Goal: Transaction & Acquisition: Purchase product/service

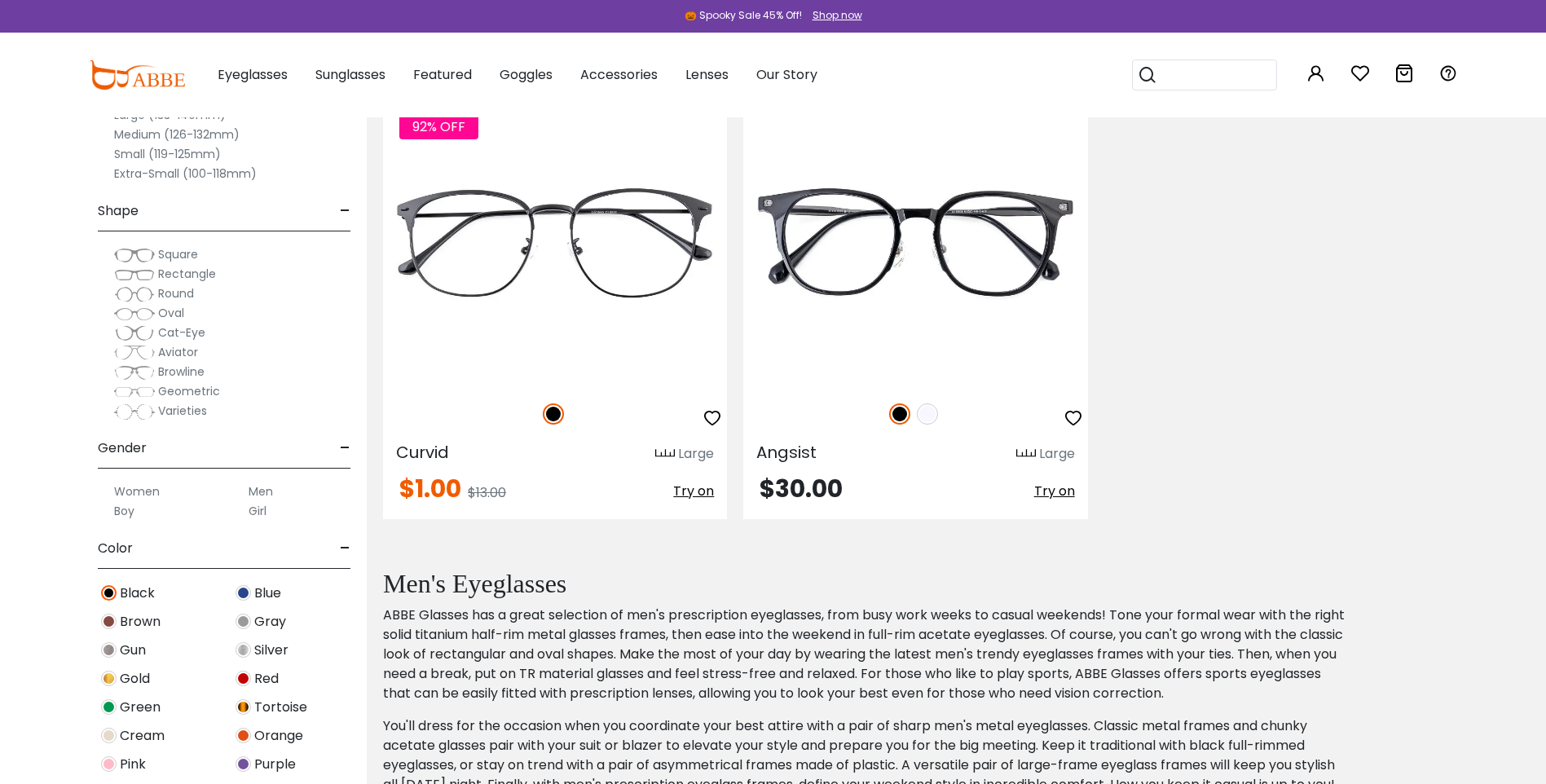
scroll to position [326, 0]
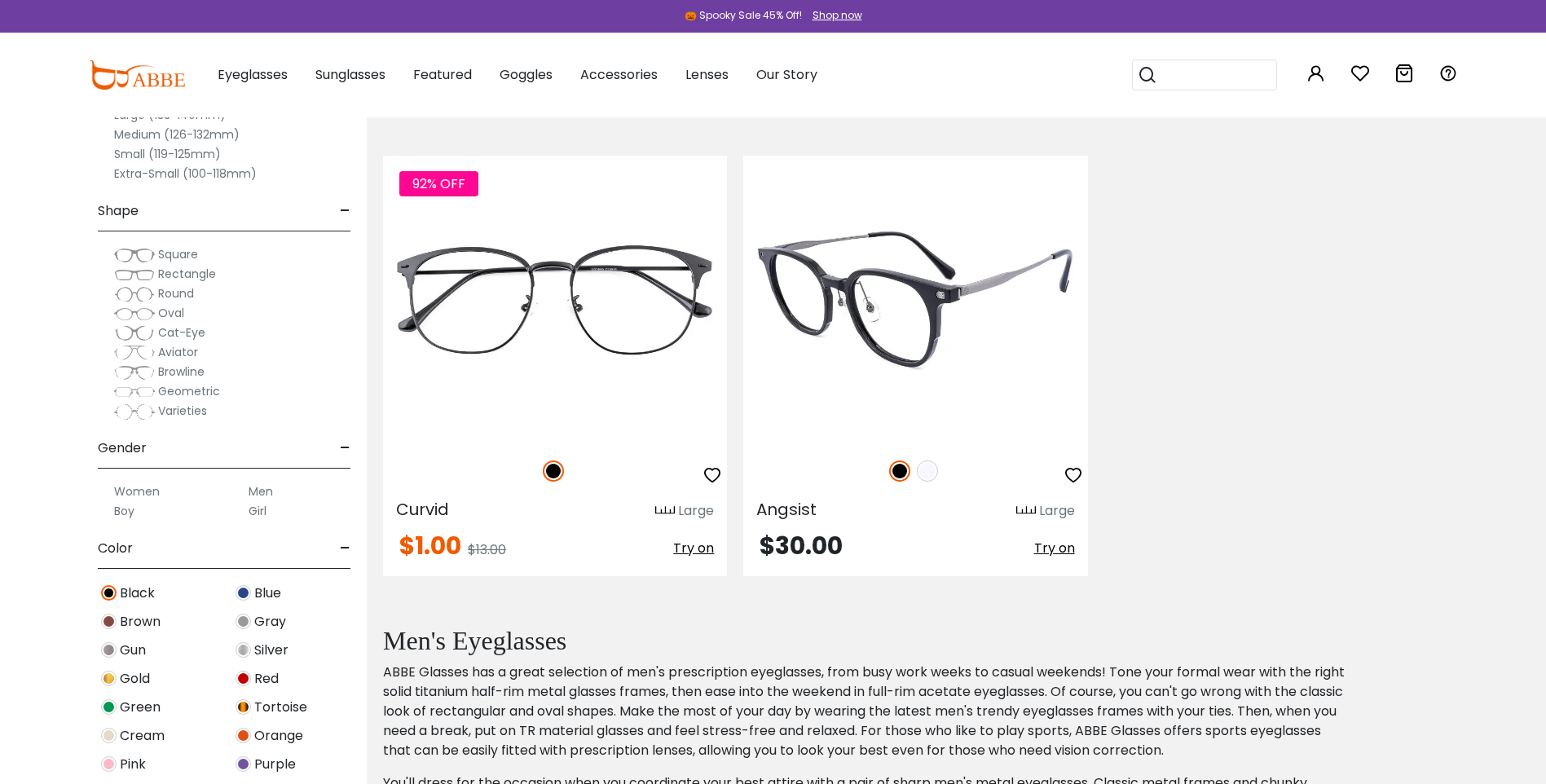
click at [927, 474] on img at bounding box center [927, 471] width 21 height 21
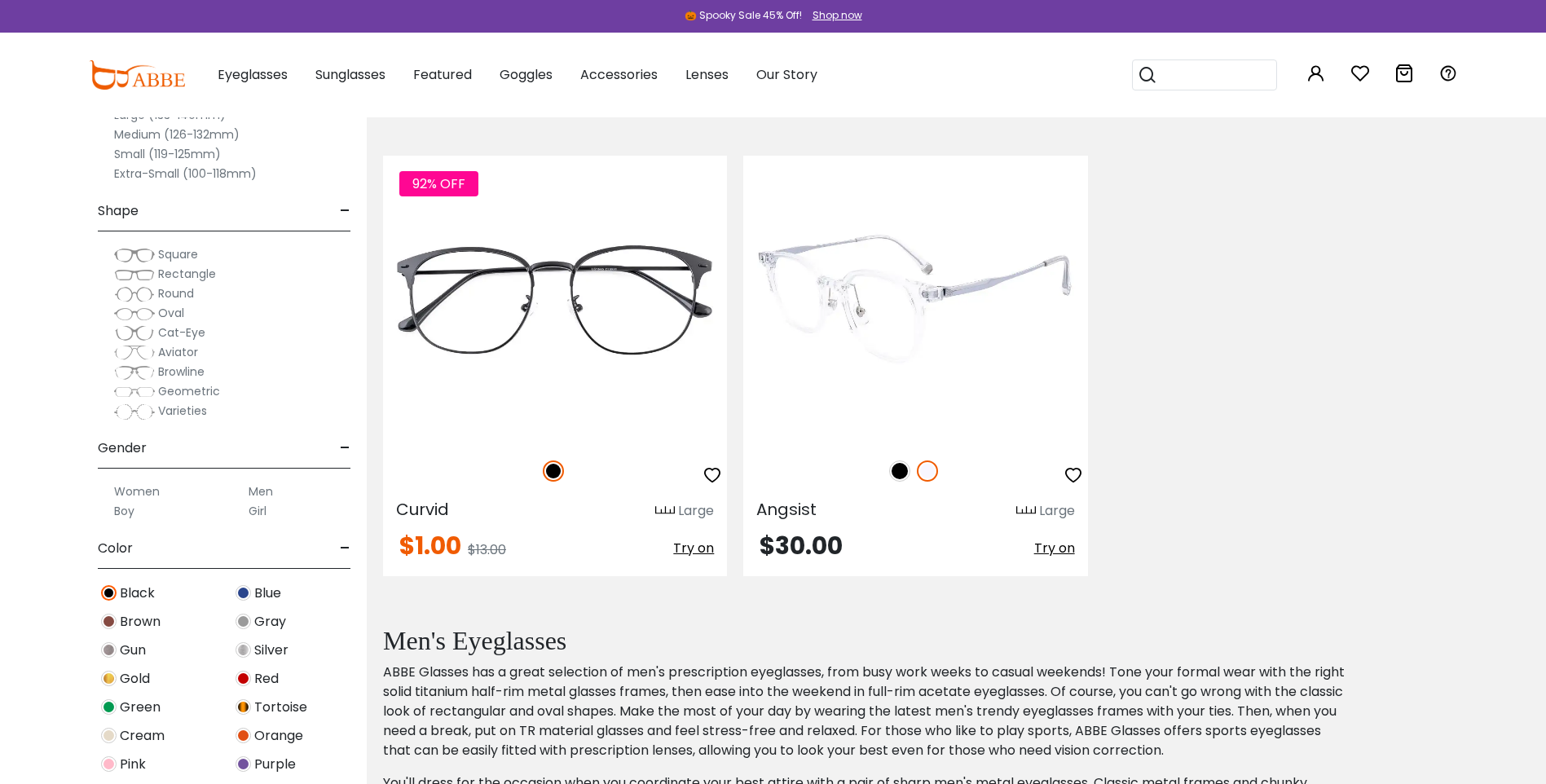
click at [901, 476] on img at bounding box center [900, 471] width 21 height 21
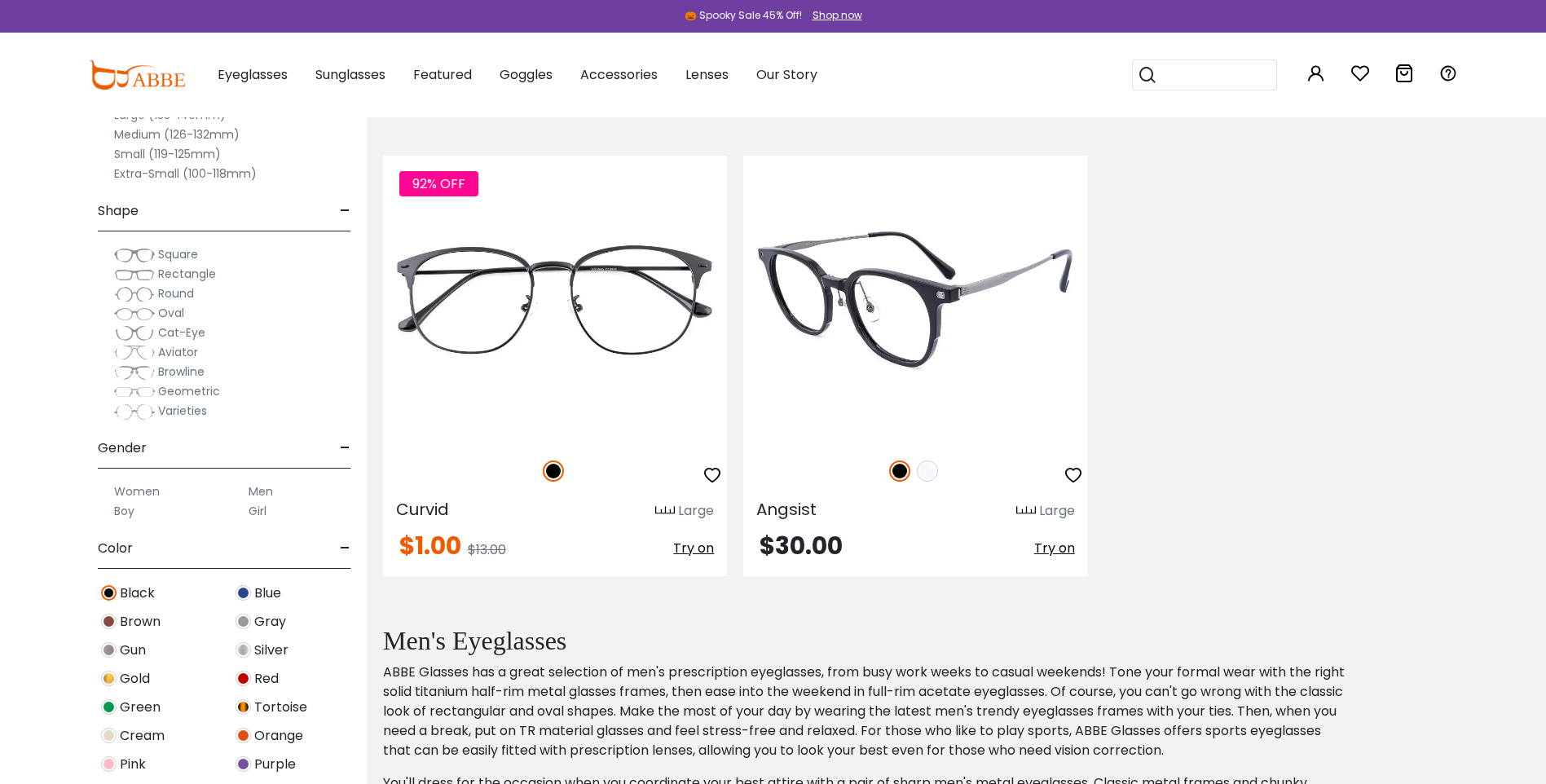
click at [928, 408] on img at bounding box center [915, 299] width 344 height 286
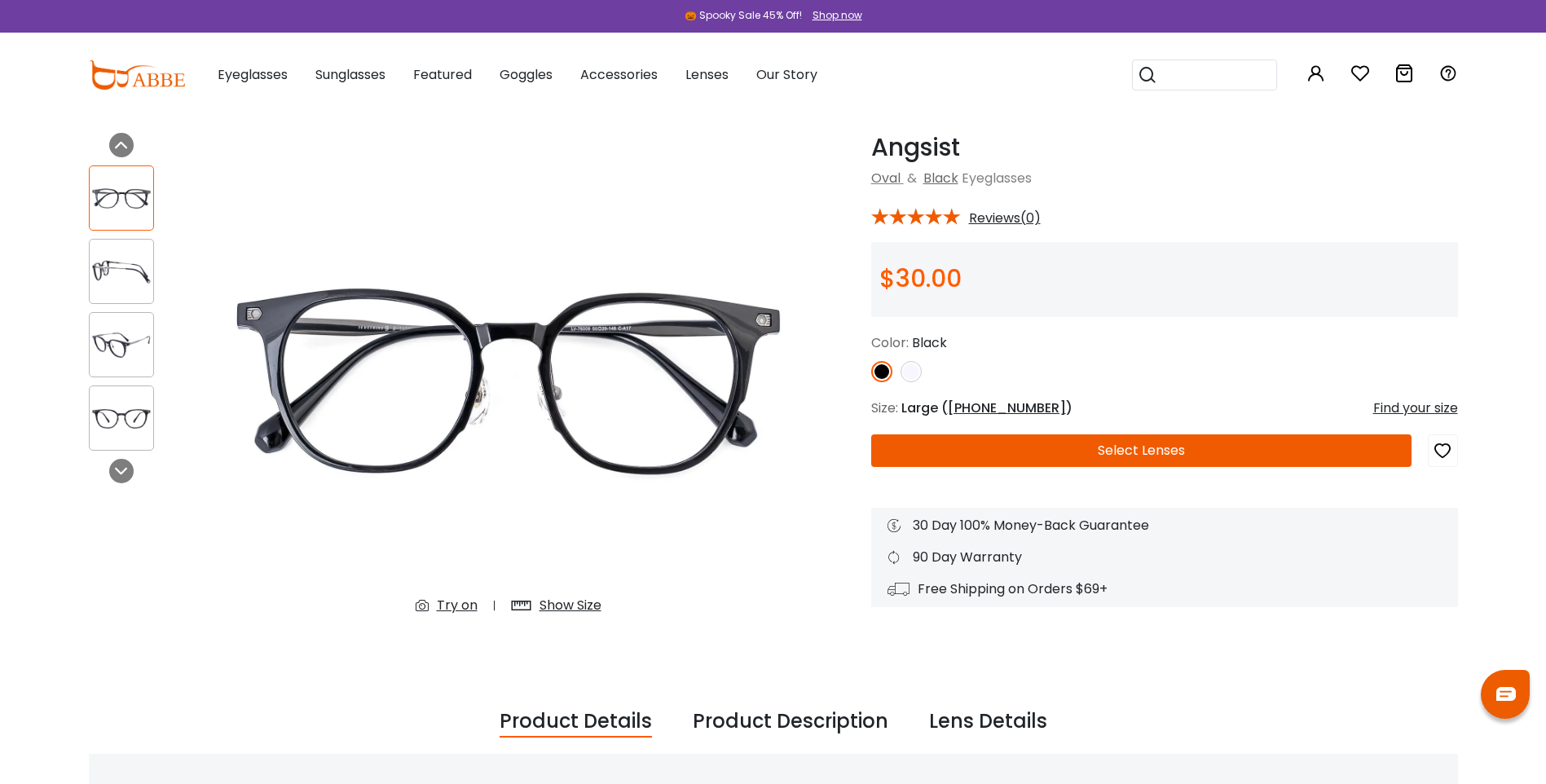
scroll to position [81, 0]
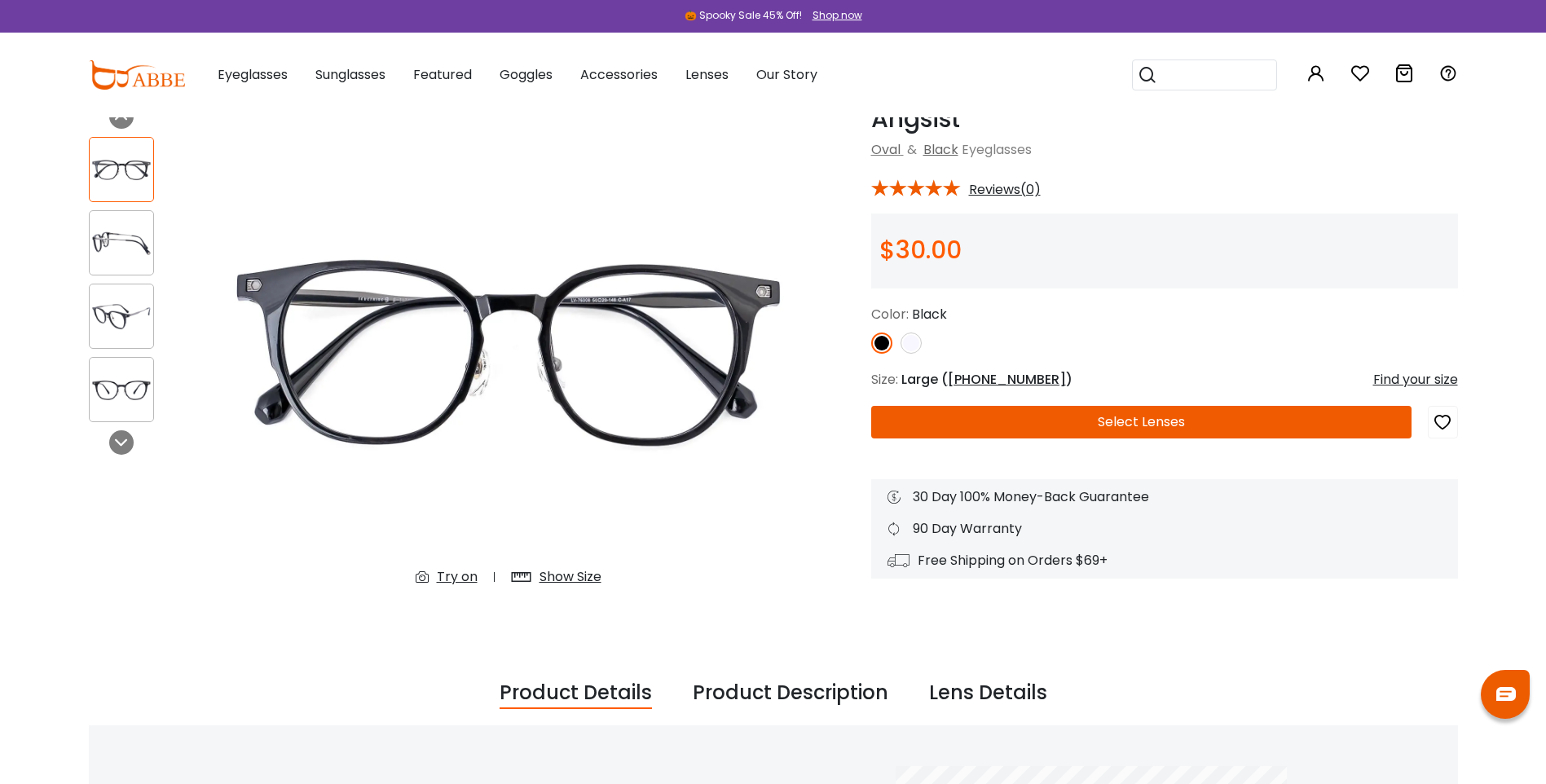
click at [541, 578] on div "Show Size" at bounding box center [570, 577] width 62 height 20
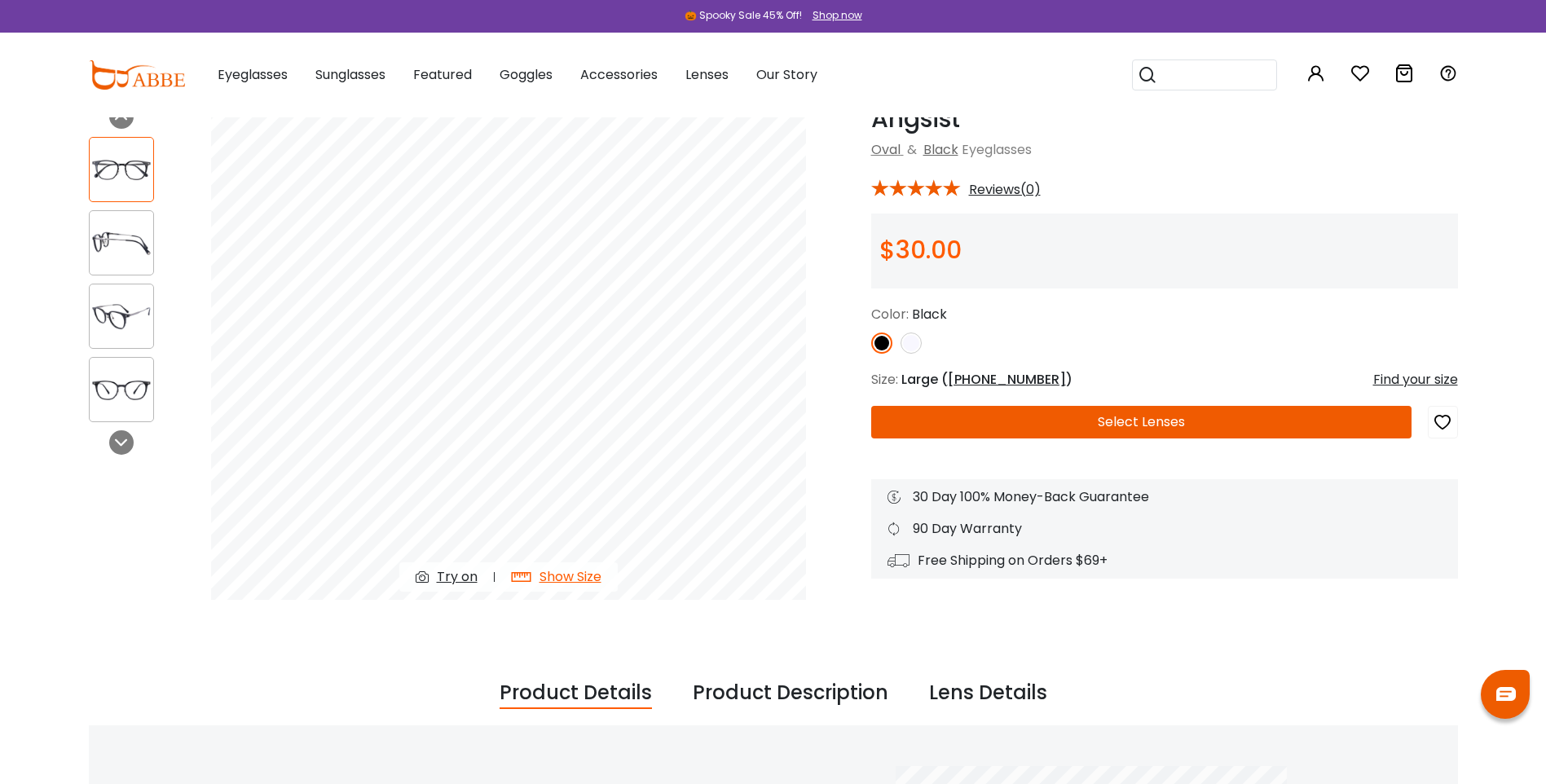
click at [569, 581] on div "Show Size" at bounding box center [570, 577] width 62 height 20
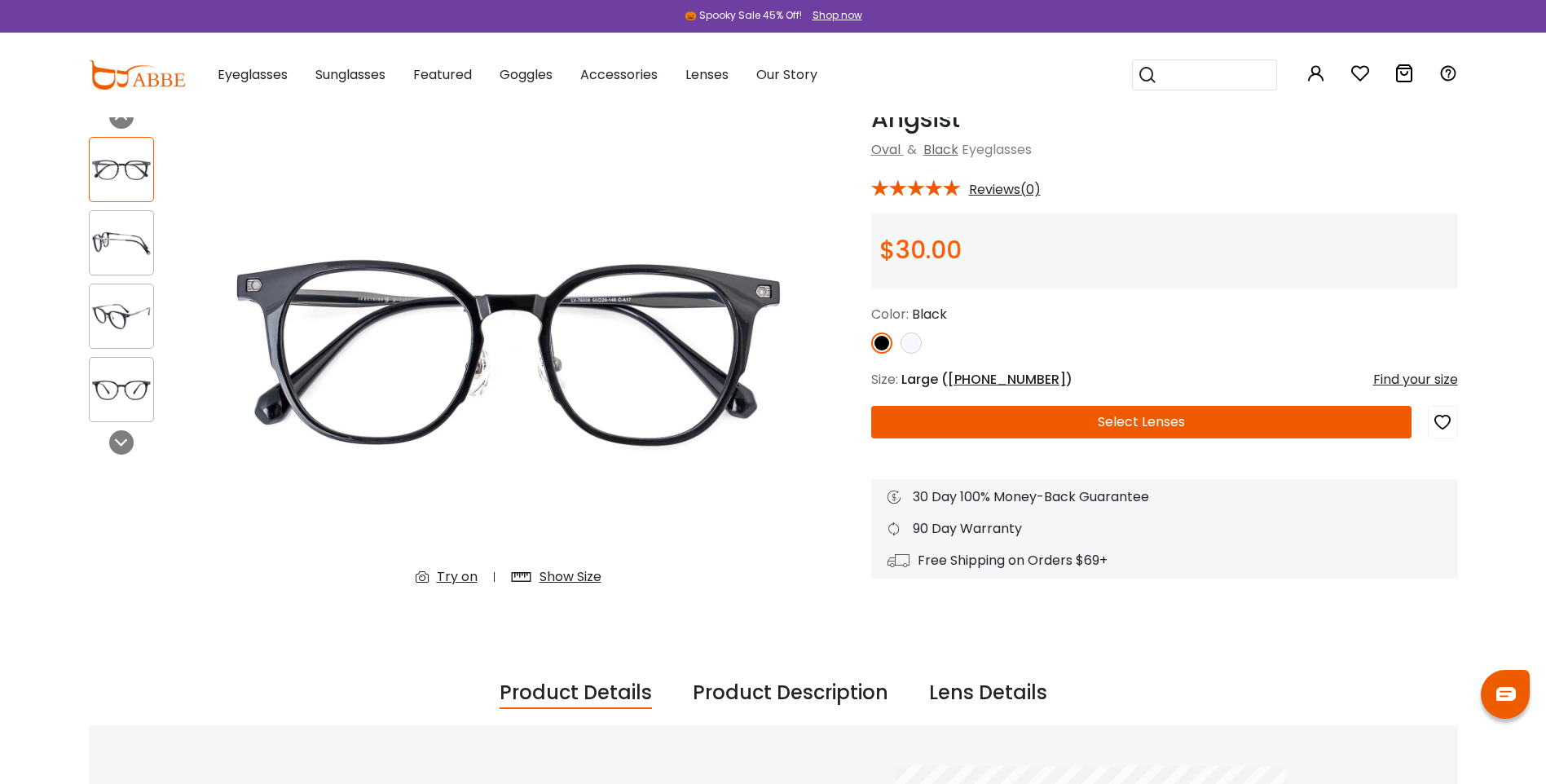
click at [526, 581] on icon at bounding box center [525, 576] width 29 height 30
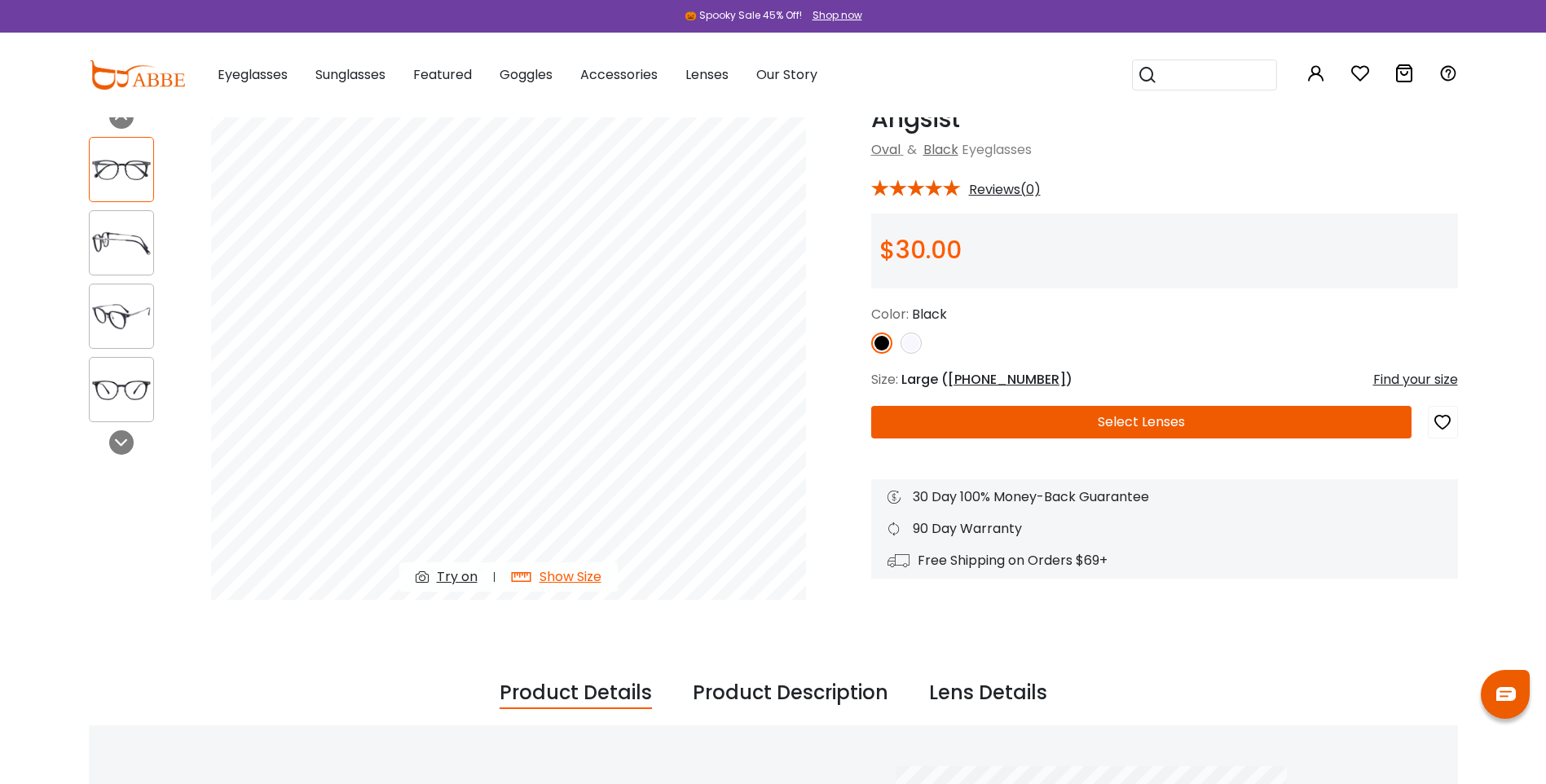
click at [132, 239] on img at bounding box center [121, 243] width 64 height 31
click at [132, 319] on img at bounding box center [121, 316] width 64 height 31
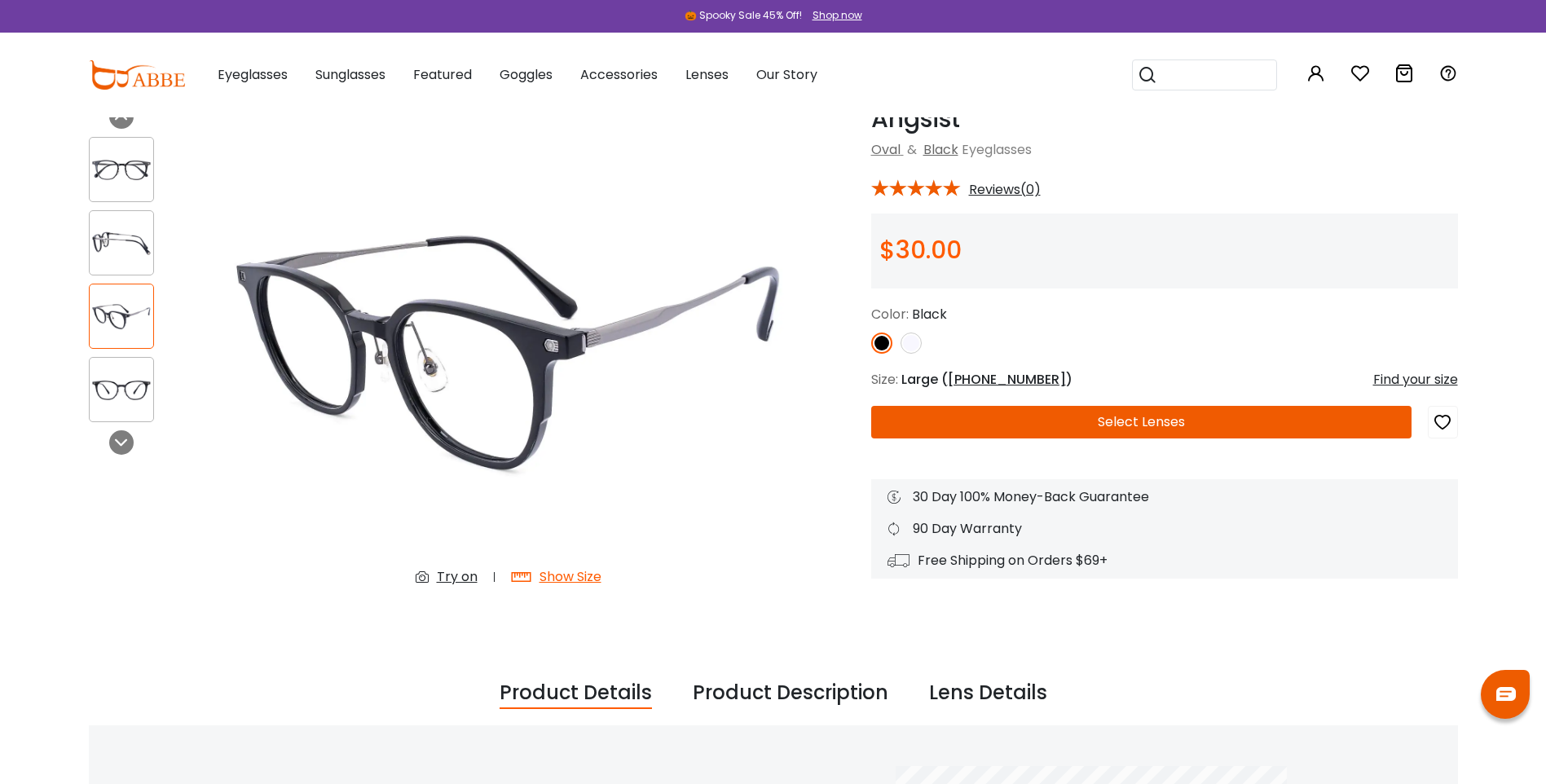
click at [1157, 422] on button "Select Lenses" at bounding box center [1140, 422] width 540 height 32
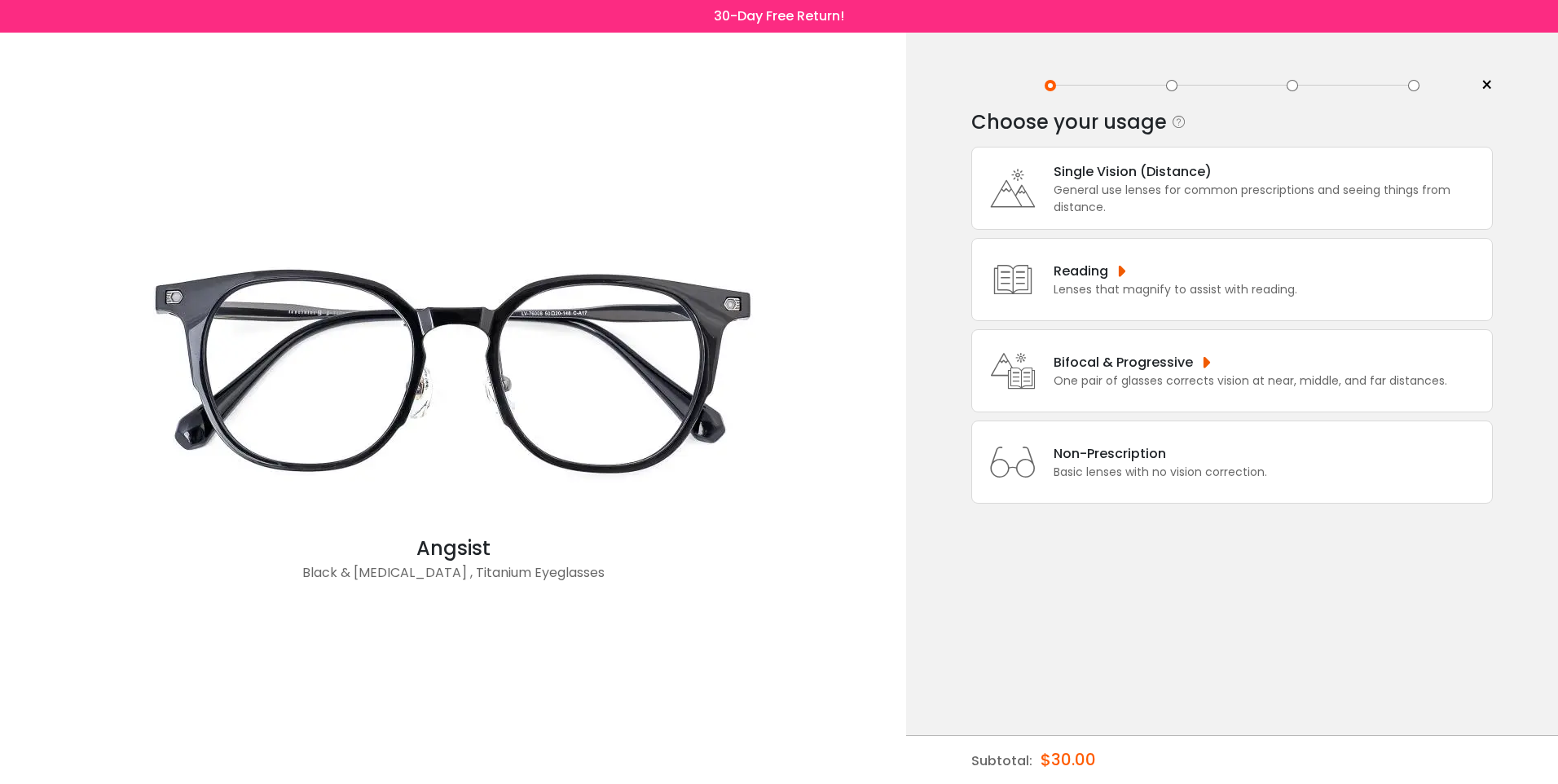
click at [1165, 370] on div "Bifocal & Progressive" at bounding box center [1251, 362] width 394 height 21
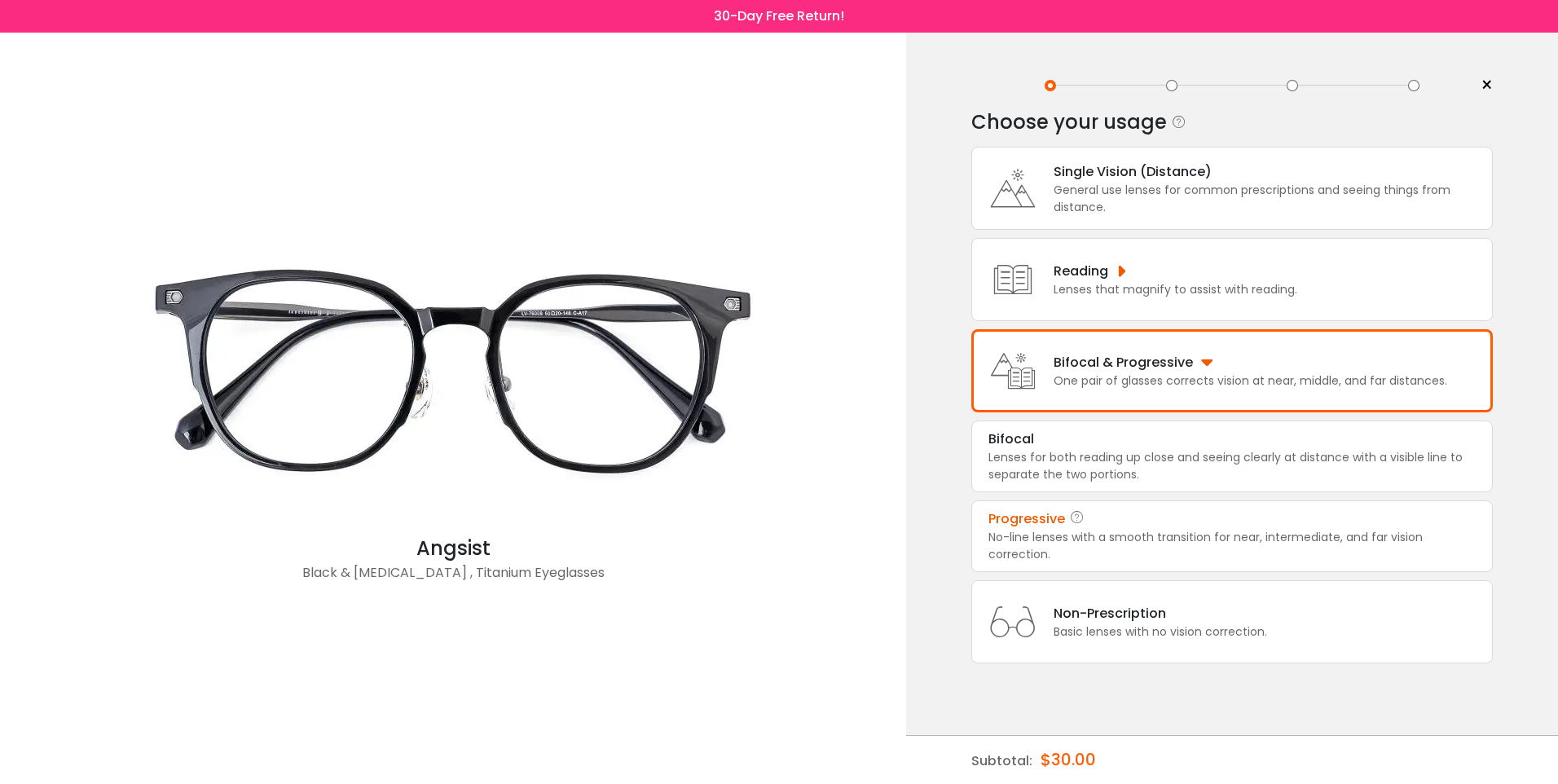
click at [1275, 539] on div "No-line lenses with a smooth transition for near, intermediate, and far vision …" at bounding box center [1232, 546] width 487 height 34
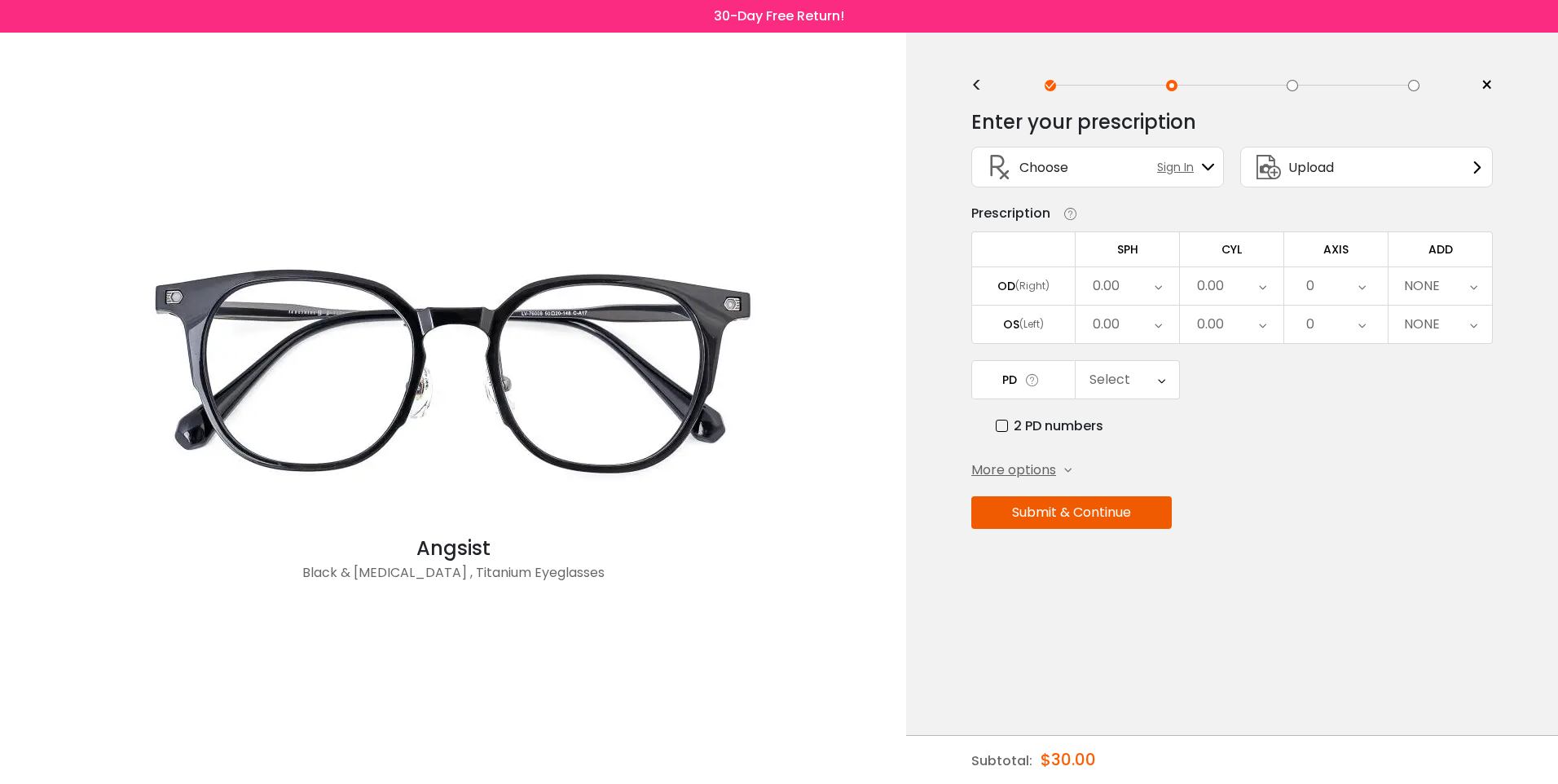
click at [1158, 291] on icon at bounding box center [1159, 286] width 7 height 38
click at [1141, 433] on li "-2.00" at bounding box center [1128, 436] width 104 height 30
click at [1155, 323] on icon at bounding box center [1159, 324] width 7 height 38
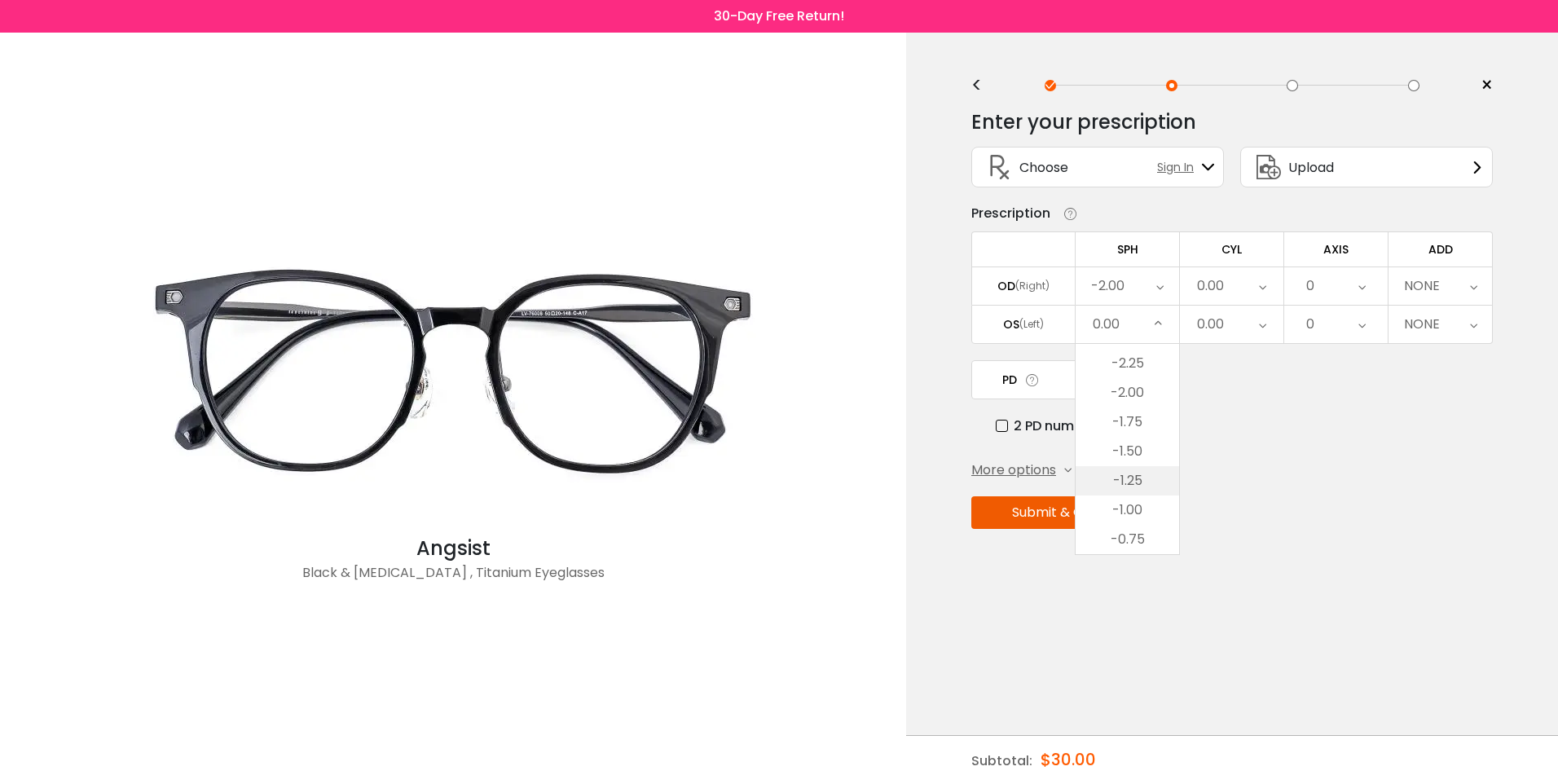
click at [1141, 475] on li "-1.25" at bounding box center [1128, 481] width 104 height 30
click at [1259, 290] on icon at bounding box center [1263, 286] width 7 height 38
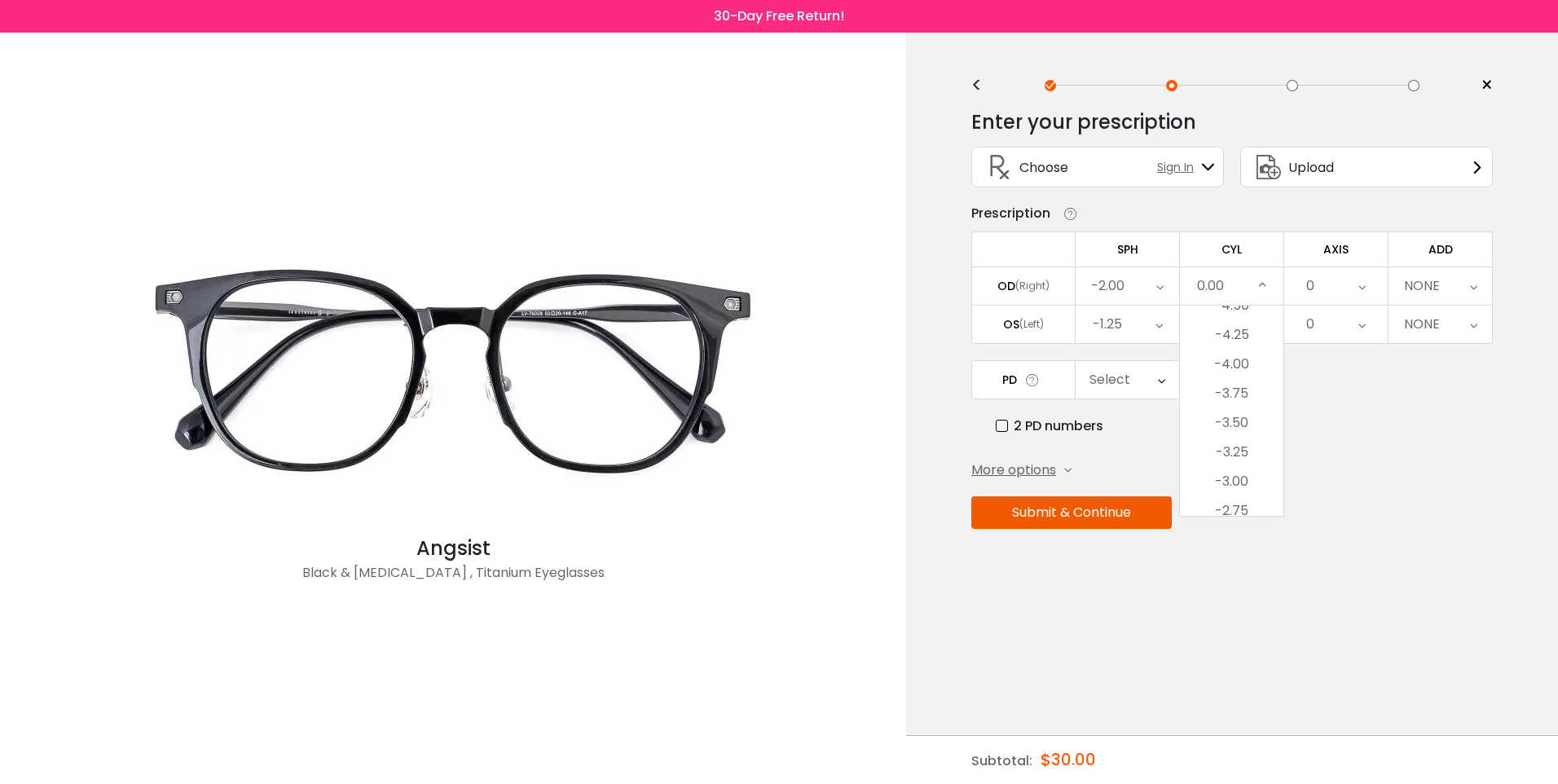
scroll to position [272, 0]
click at [1229, 456] on li "-2.50" at bounding box center [1232, 458] width 104 height 30
click at [1261, 325] on icon at bounding box center [1263, 324] width 7 height 38
click at [1251, 393] on li "-2.00" at bounding box center [1232, 392] width 104 height 30
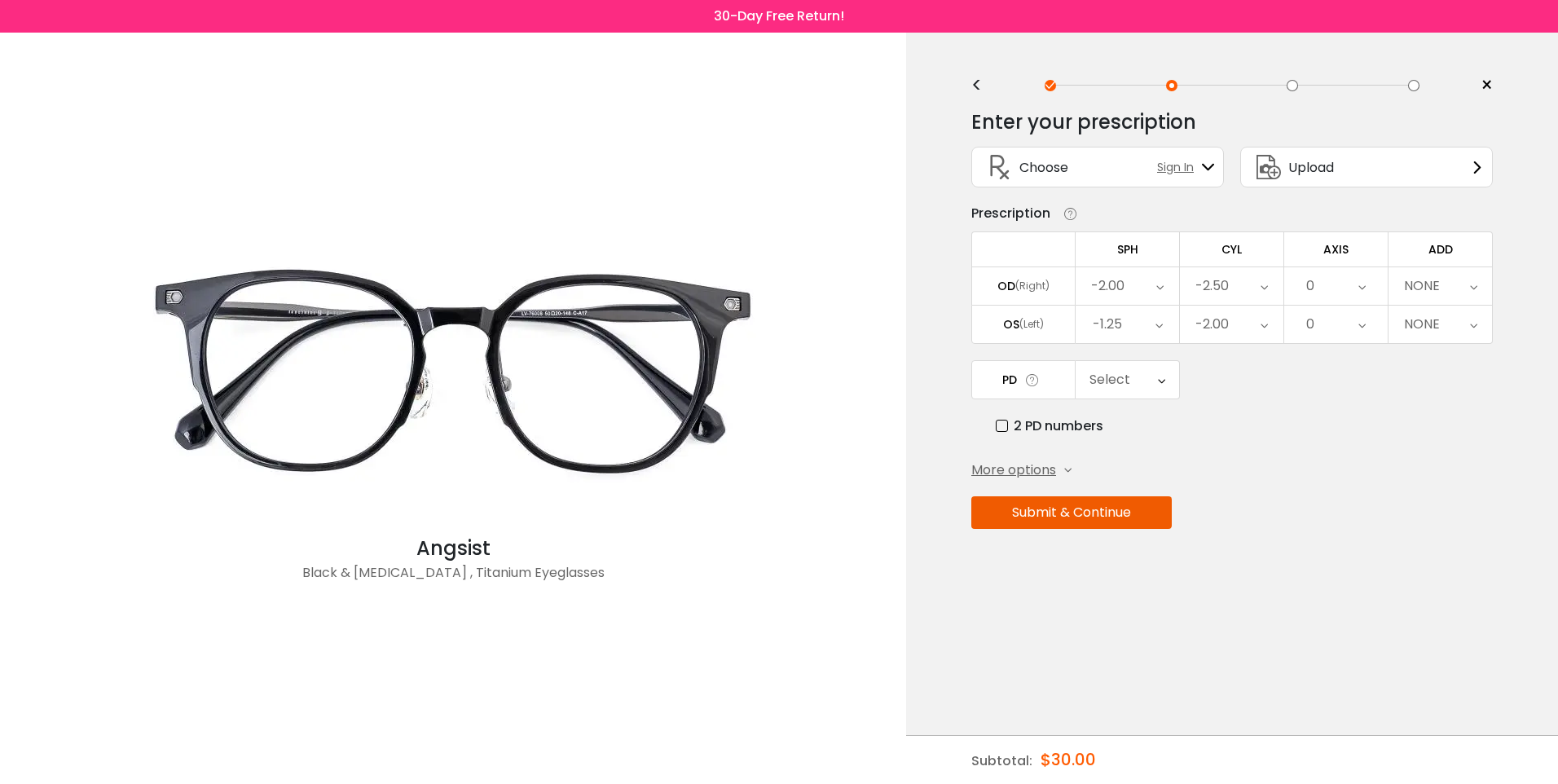
click at [1364, 292] on icon at bounding box center [1362, 286] width 7 height 38
click at [1312, 284] on div "0" at bounding box center [1310, 285] width 8 height 32
click at [1340, 284] on div "0" at bounding box center [1337, 286] width 104 height 38
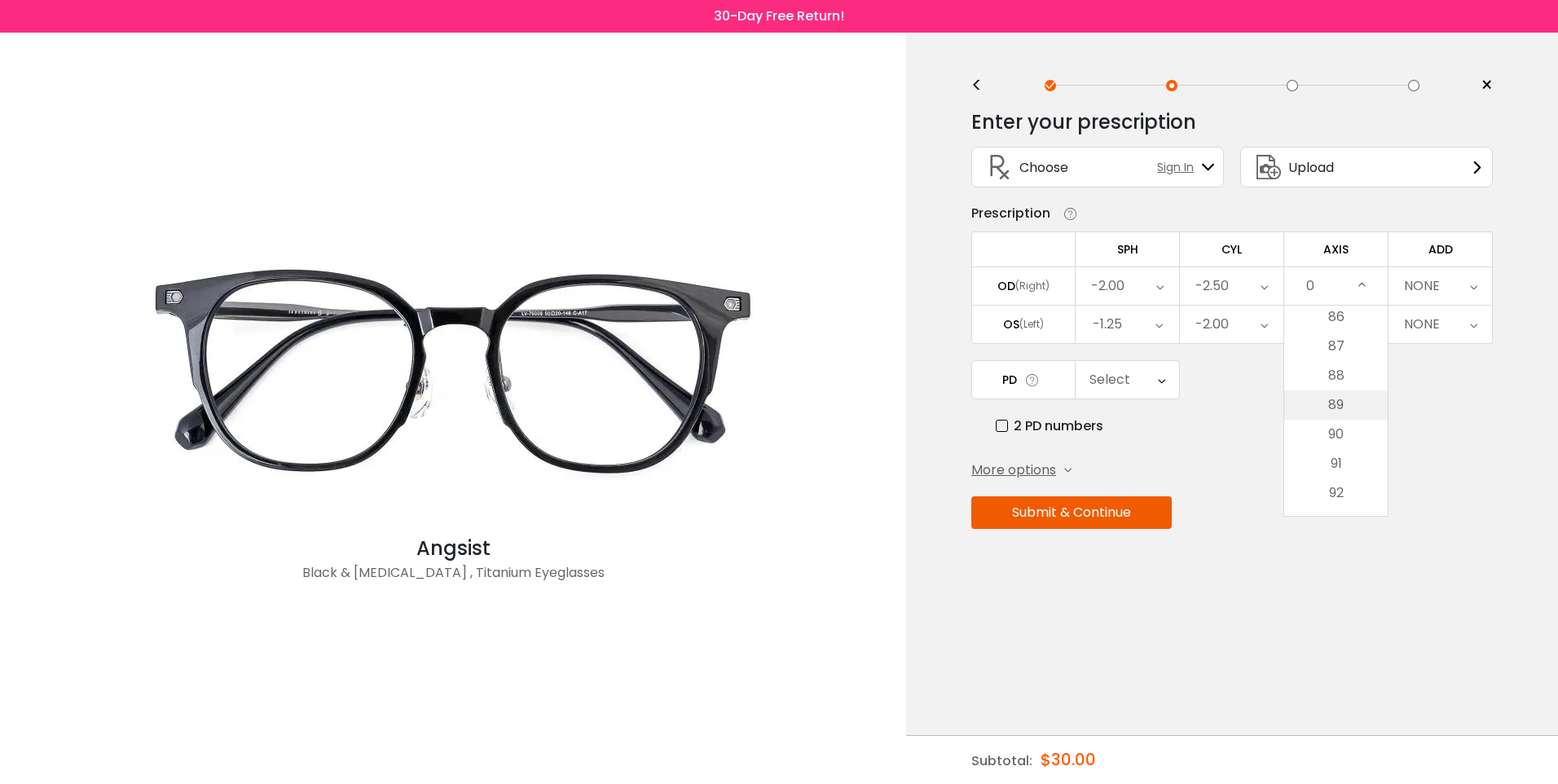
click at [1346, 408] on li "89" at bounding box center [1337, 405] width 104 height 30
click at [1357, 322] on div "0" at bounding box center [1337, 324] width 104 height 38
click at [1357, 428] on li "105" at bounding box center [1337, 423] width 104 height 30
click at [1474, 287] on icon at bounding box center [1474, 286] width 7 height 38
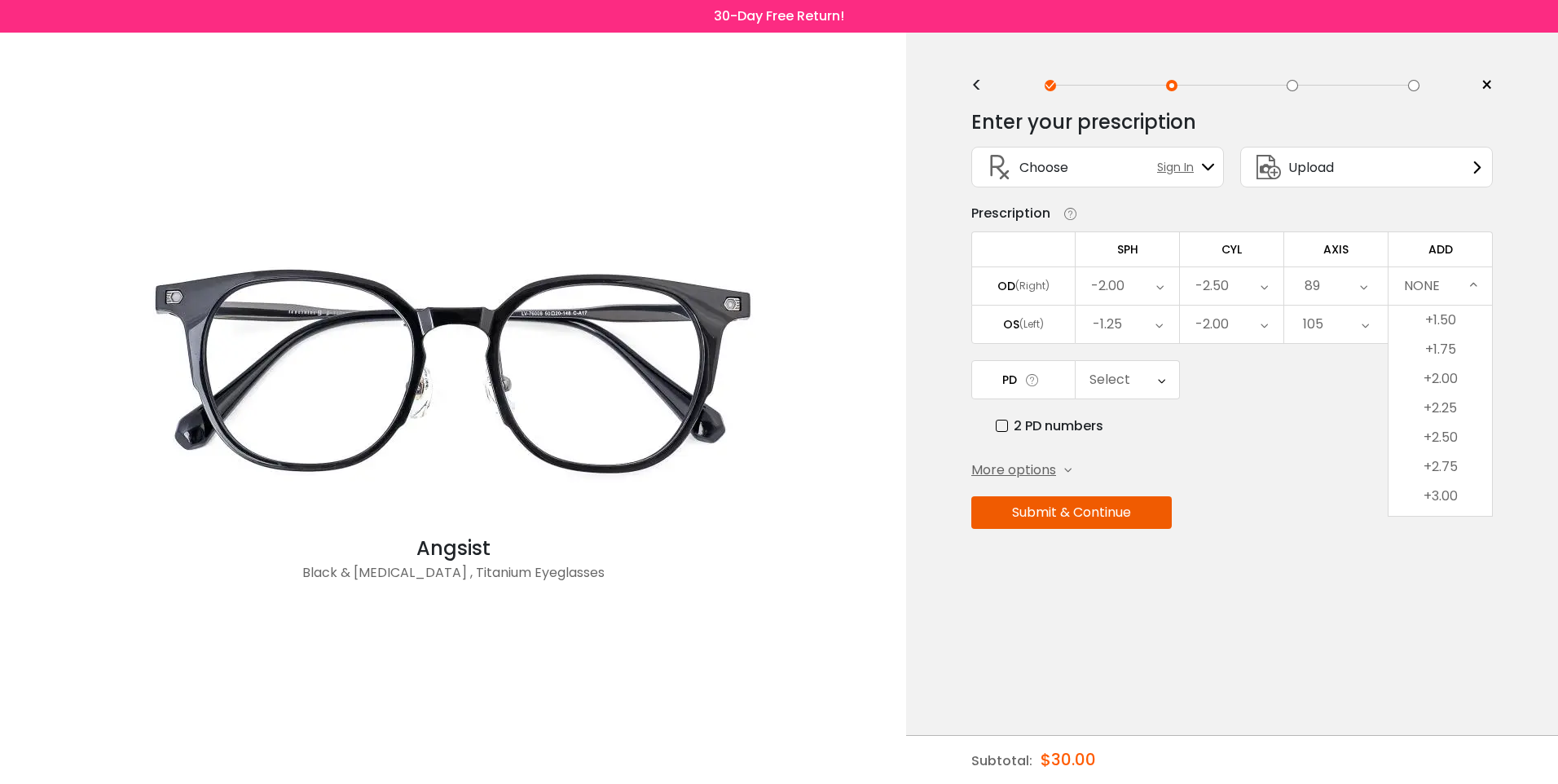
scroll to position [163, 0]
click at [1463, 417] on li "+2.50" at bounding box center [1441, 421] width 104 height 30
click at [1162, 379] on icon at bounding box center [1161, 379] width 7 height 38
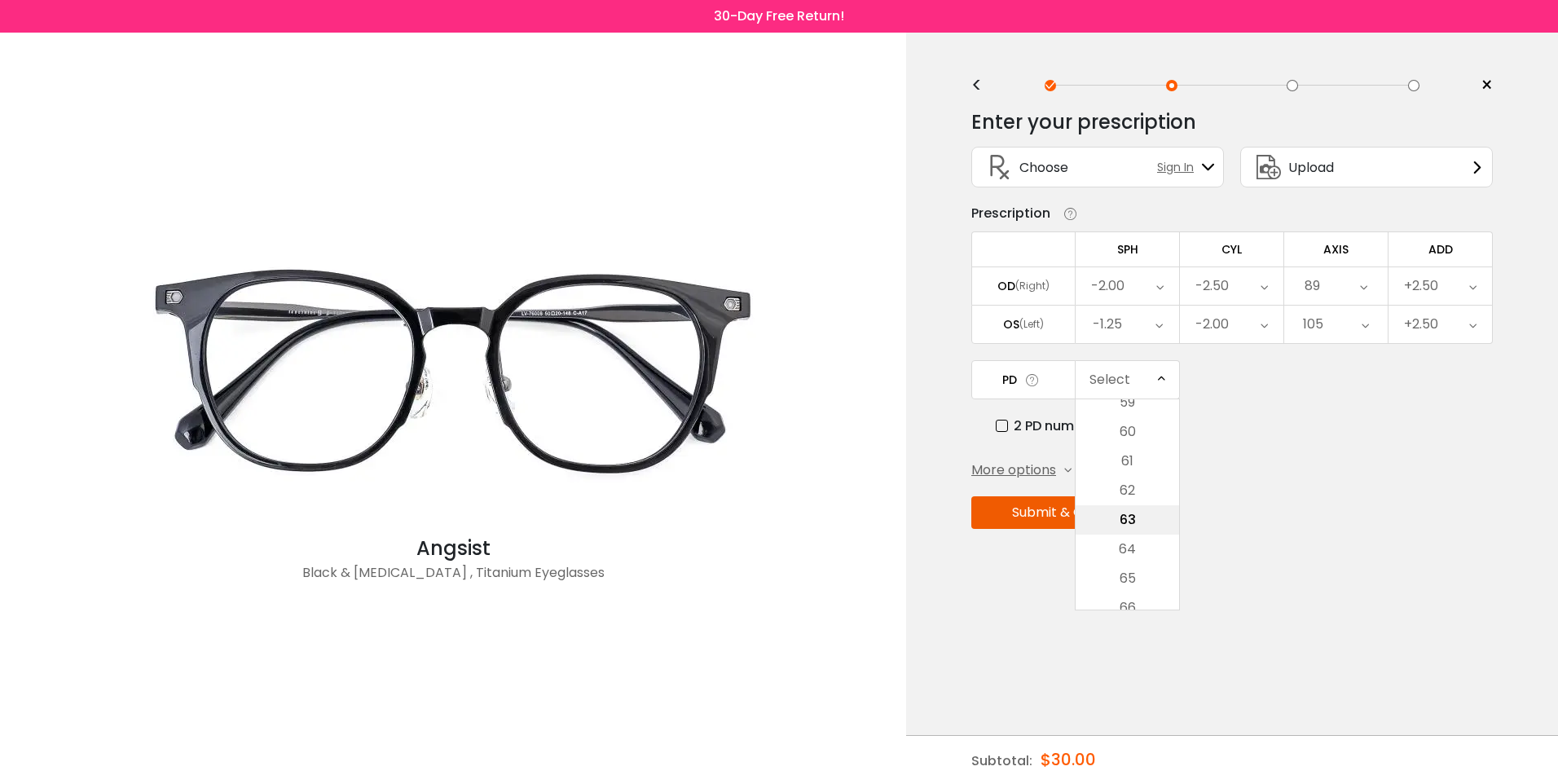
click at [1157, 515] on li "63" at bounding box center [1128, 519] width 104 height 30
click at [1122, 516] on button "Submit & Continue" at bounding box center [1072, 512] width 201 height 32
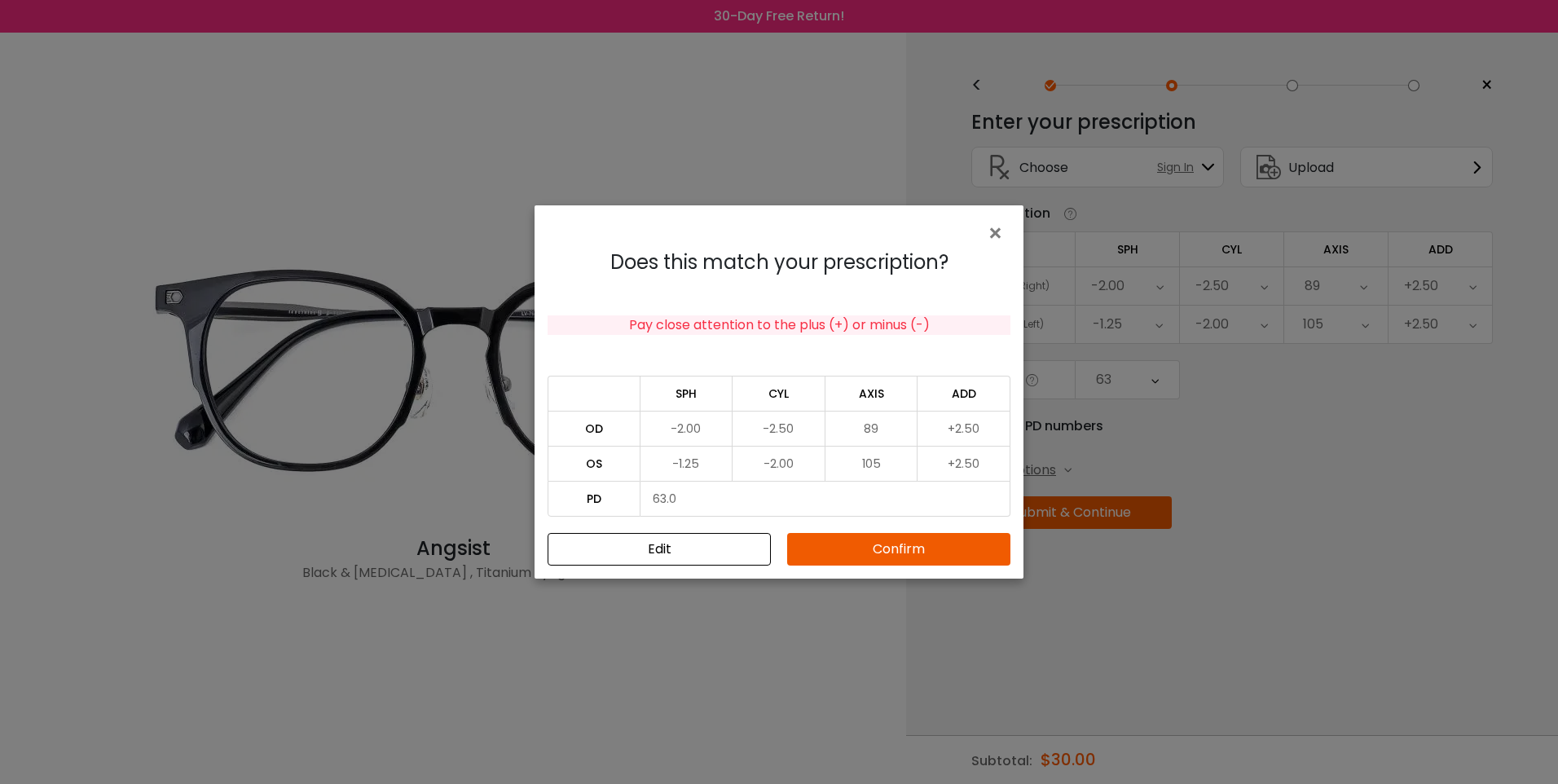
click at [901, 547] on button "Confirm" at bounding box center [898, 549] width 223 height 32
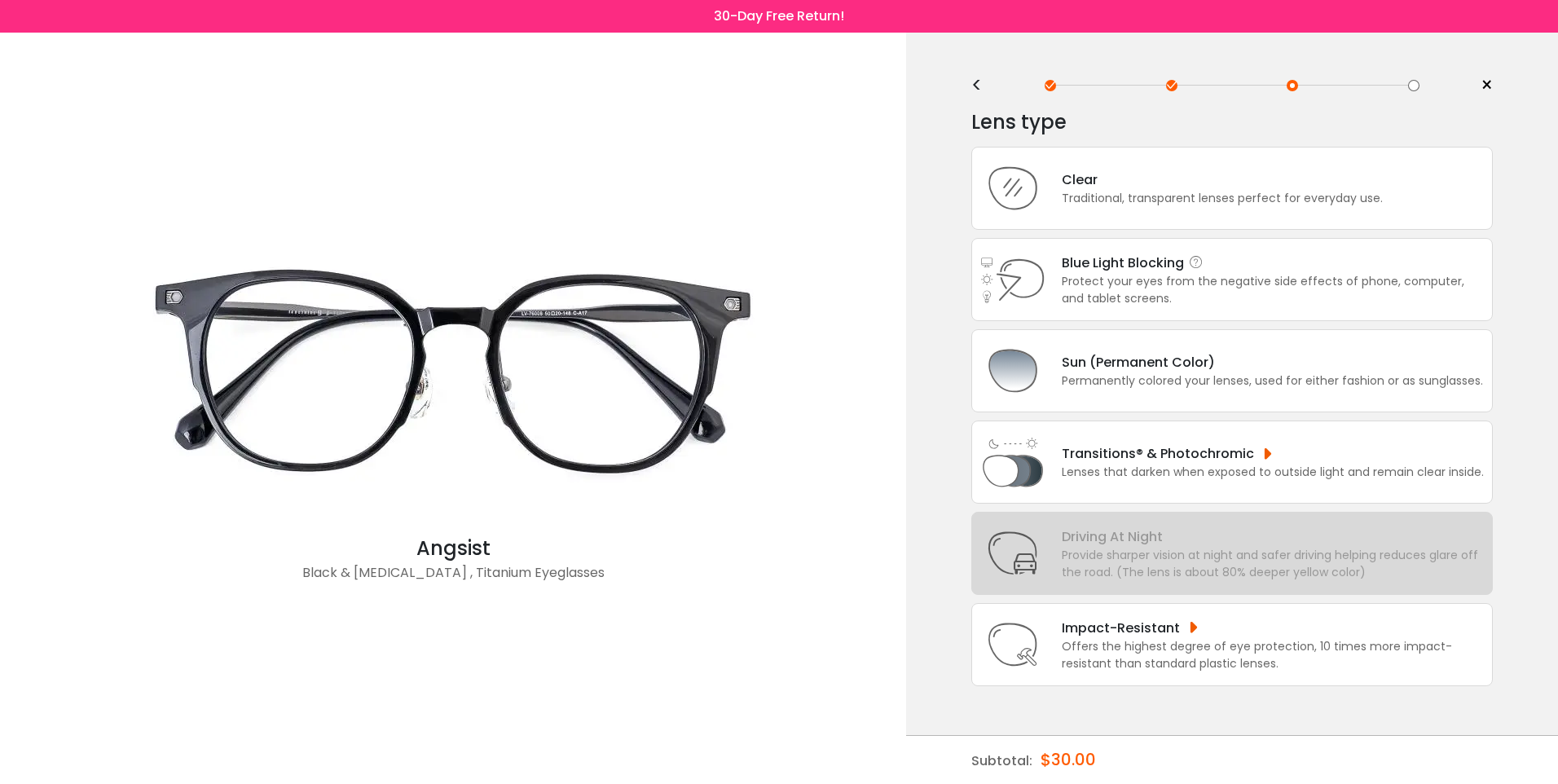
click at [1247, 285] on div "Protect your eyes from the negative side effects of phone, computer, and tablet…" at bounding box center [1273, 290] width 423 height 34
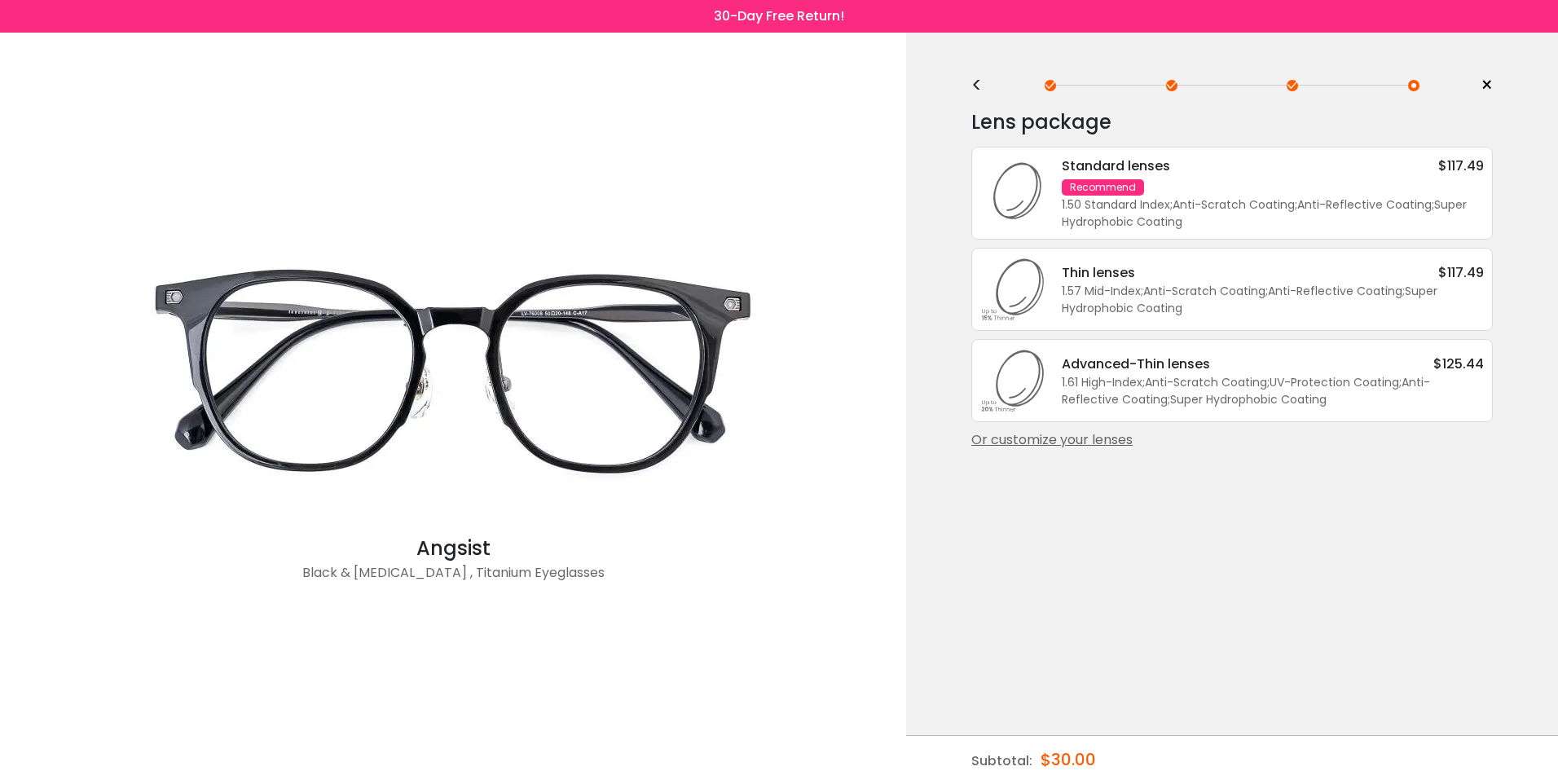
click at [1236, 366] on div "Advanced-Thin lenses $125.44" at bounding box center [1273, 363] width 423 height 21
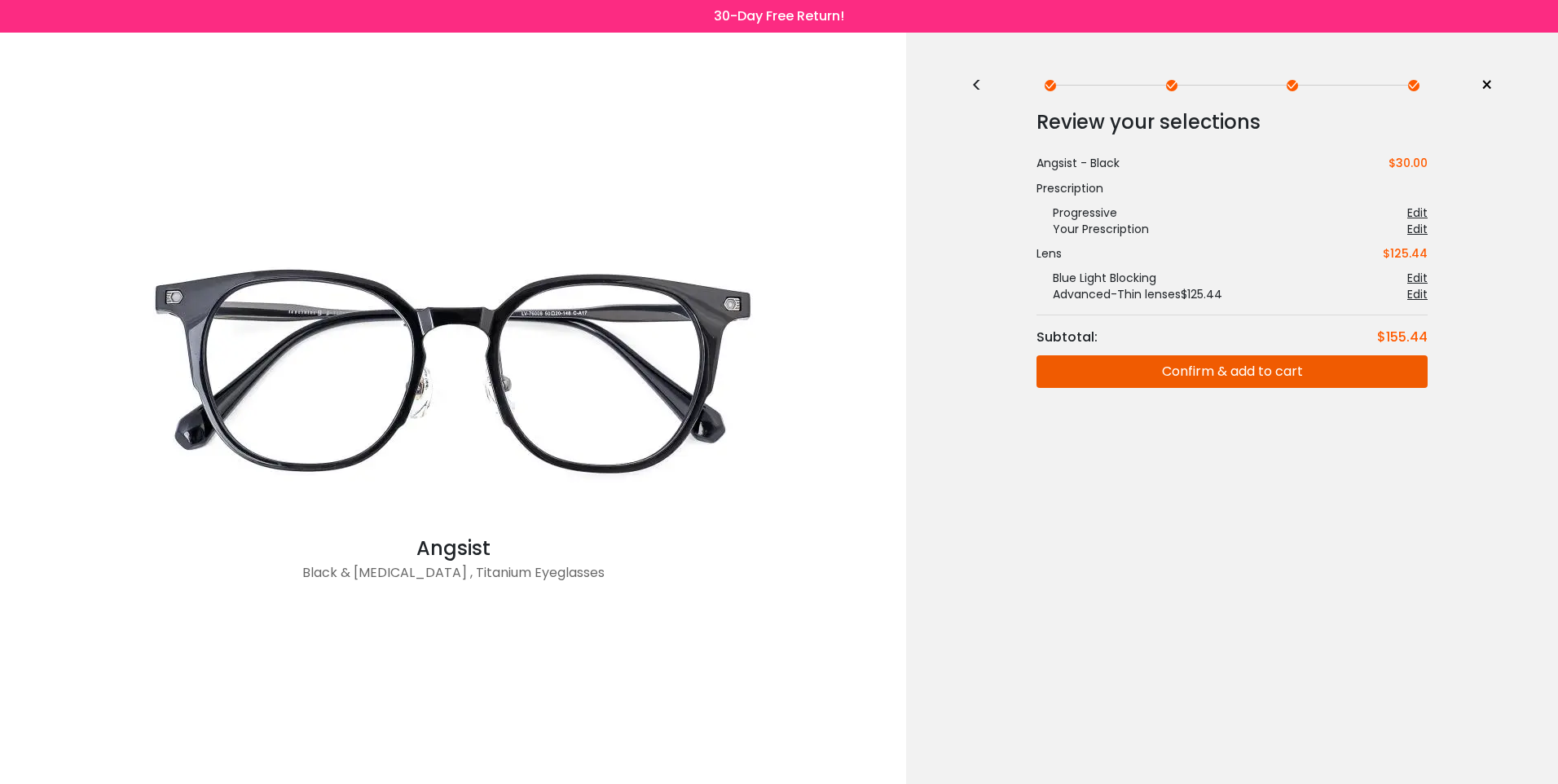
click at [976, 82] on div "<" at bounding box center [983, 85] width 24 height 13
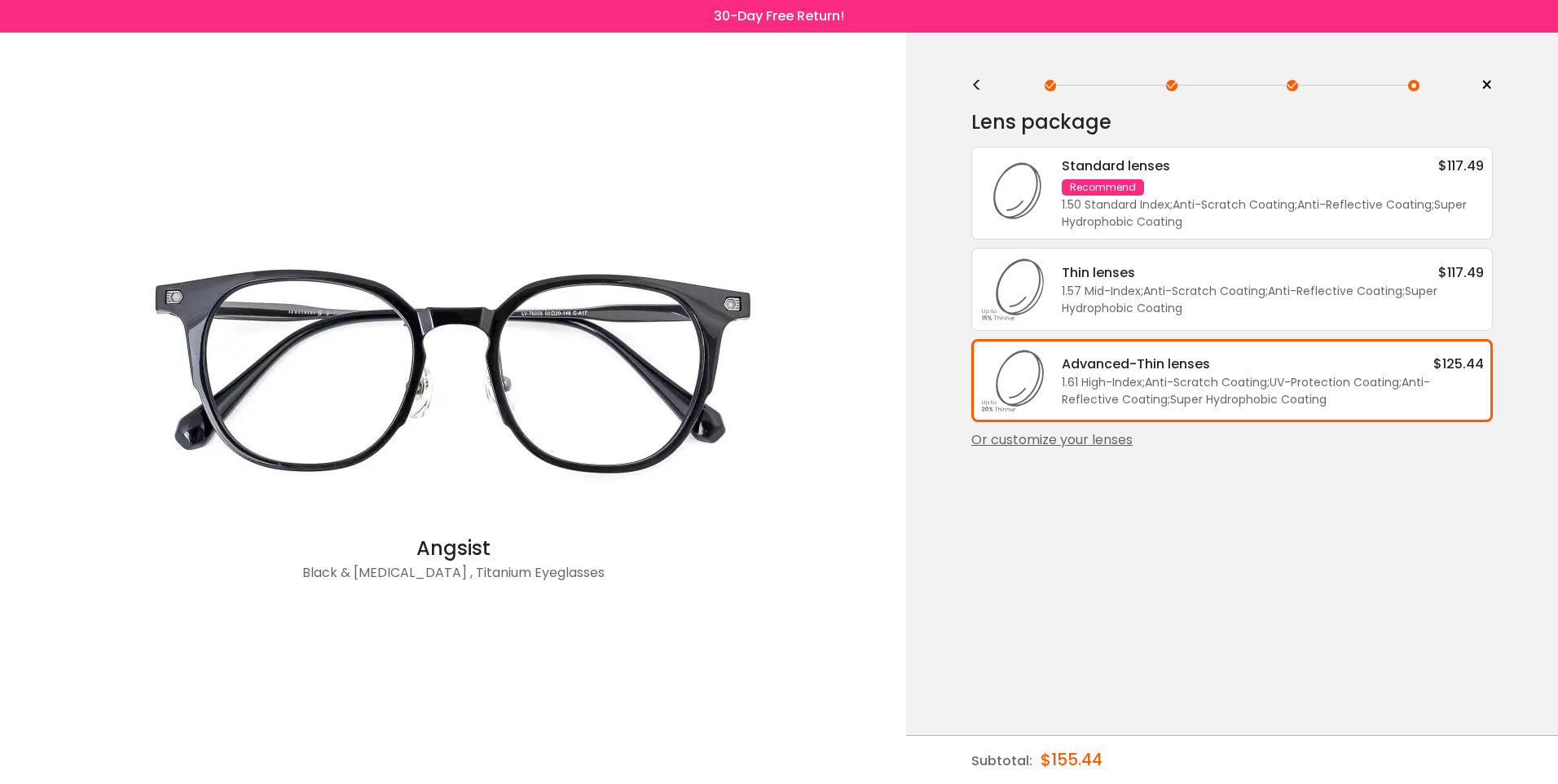
click at [976, 82] on div "<" at bounding box center [983, 85] width 24 height 13
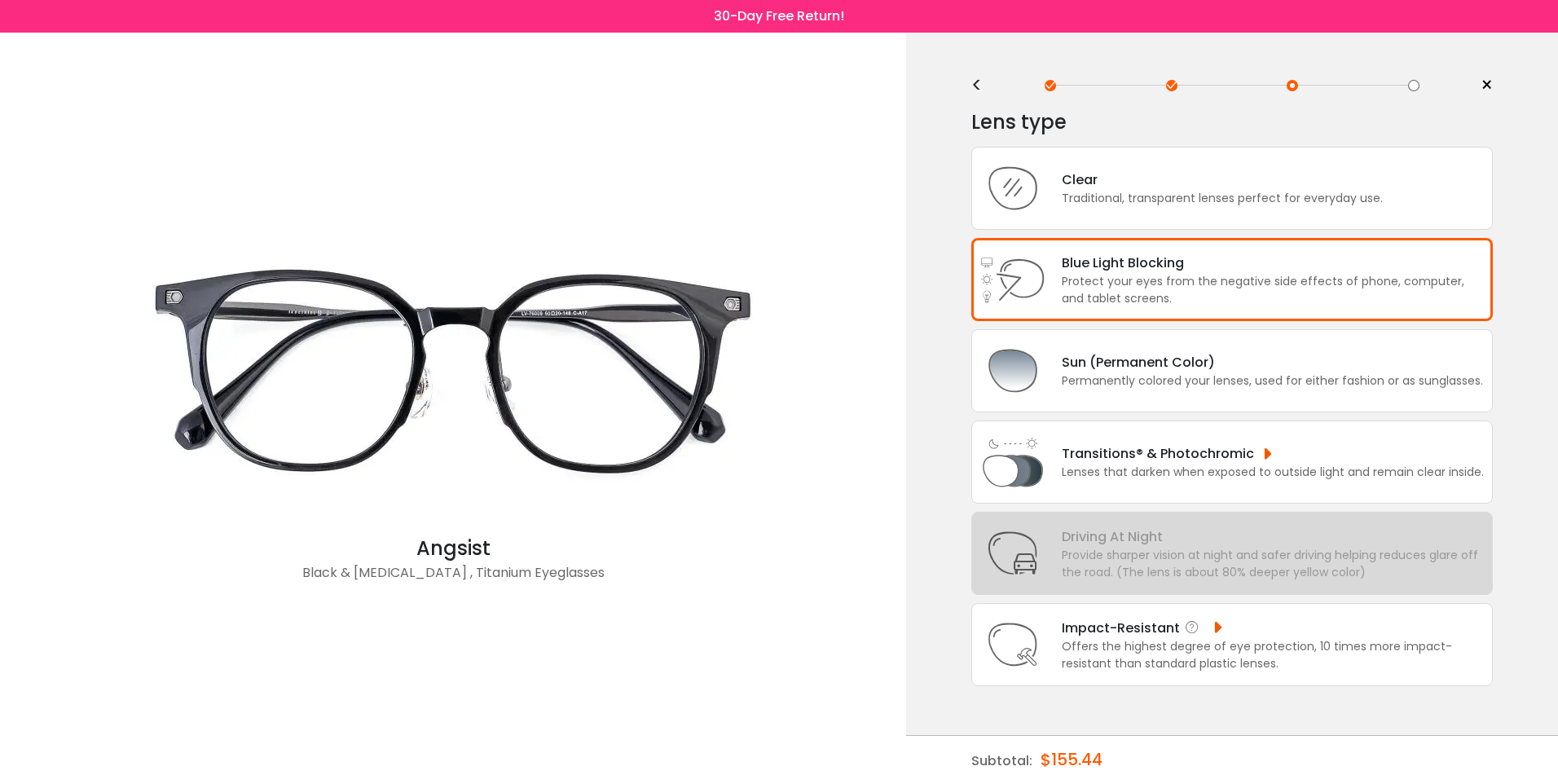
click at [1222, 643] on div "Offers the highest degree of eye protection, 10 times more impact-resistant tha…" at bounding box center [1273, 655] width 423 height 34
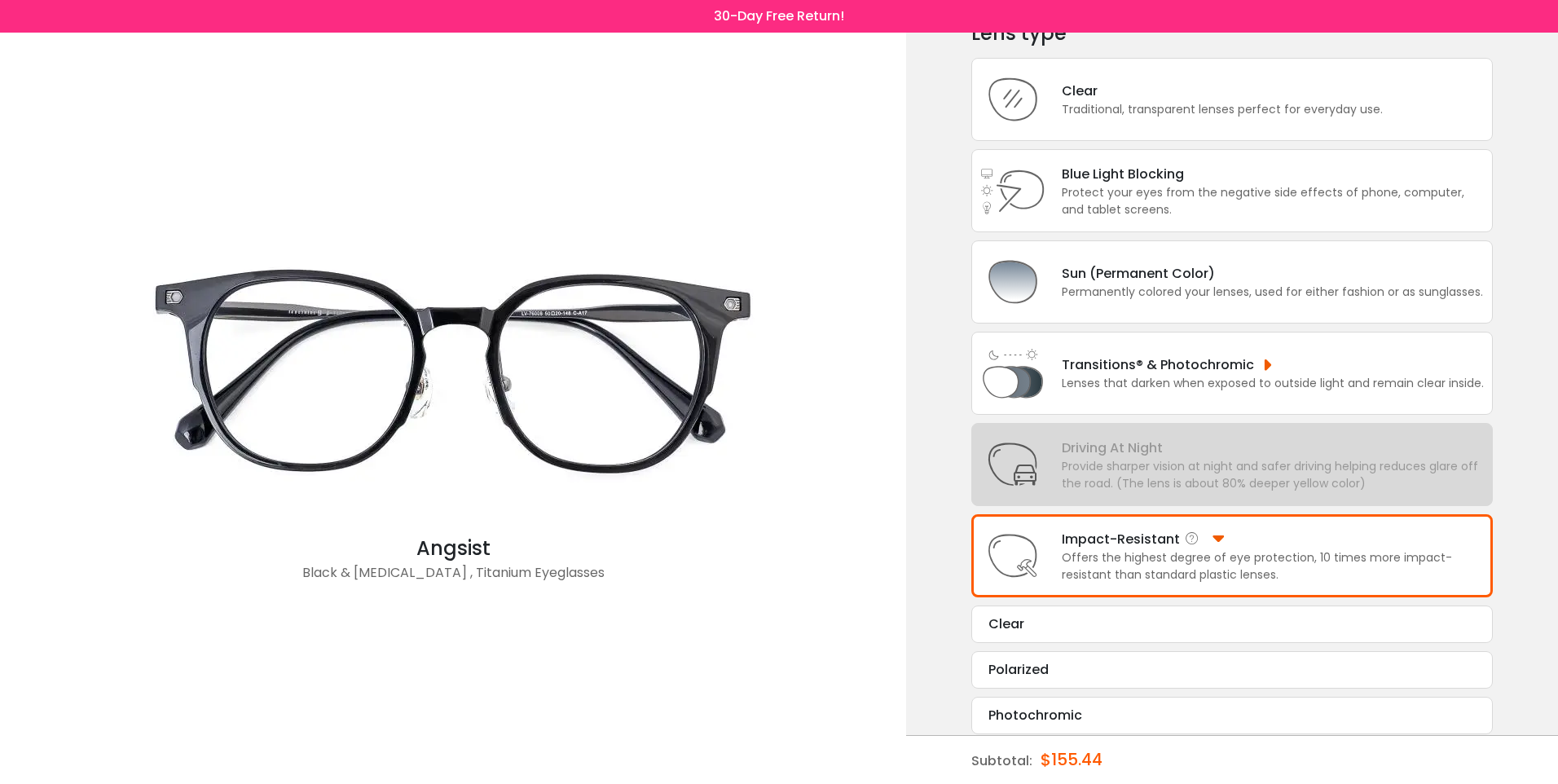
scroll to position [96, 0]
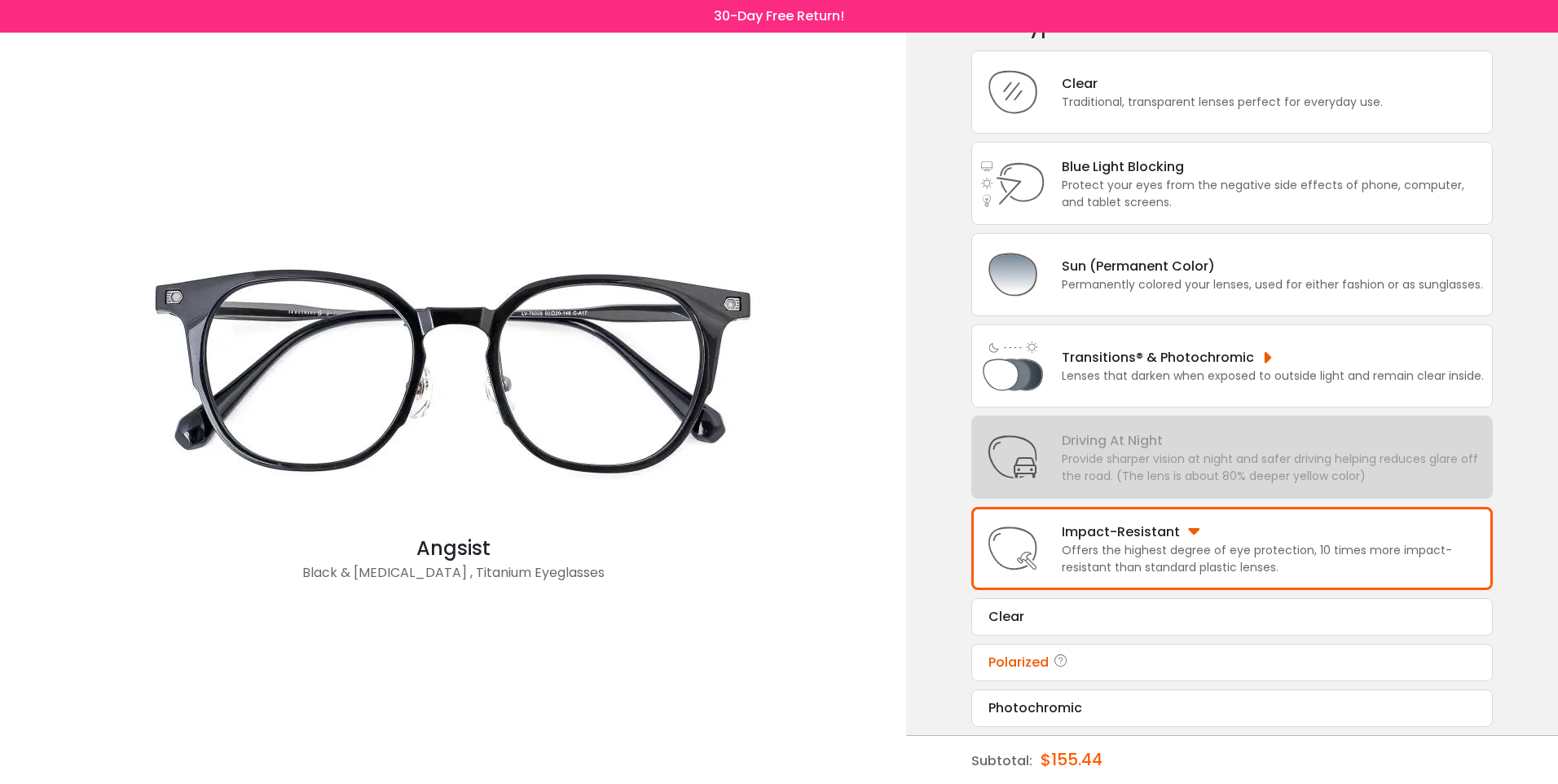
click at [1042, 661] on div "Polarized" at bounding box center [1232, 662] width 487 height 20
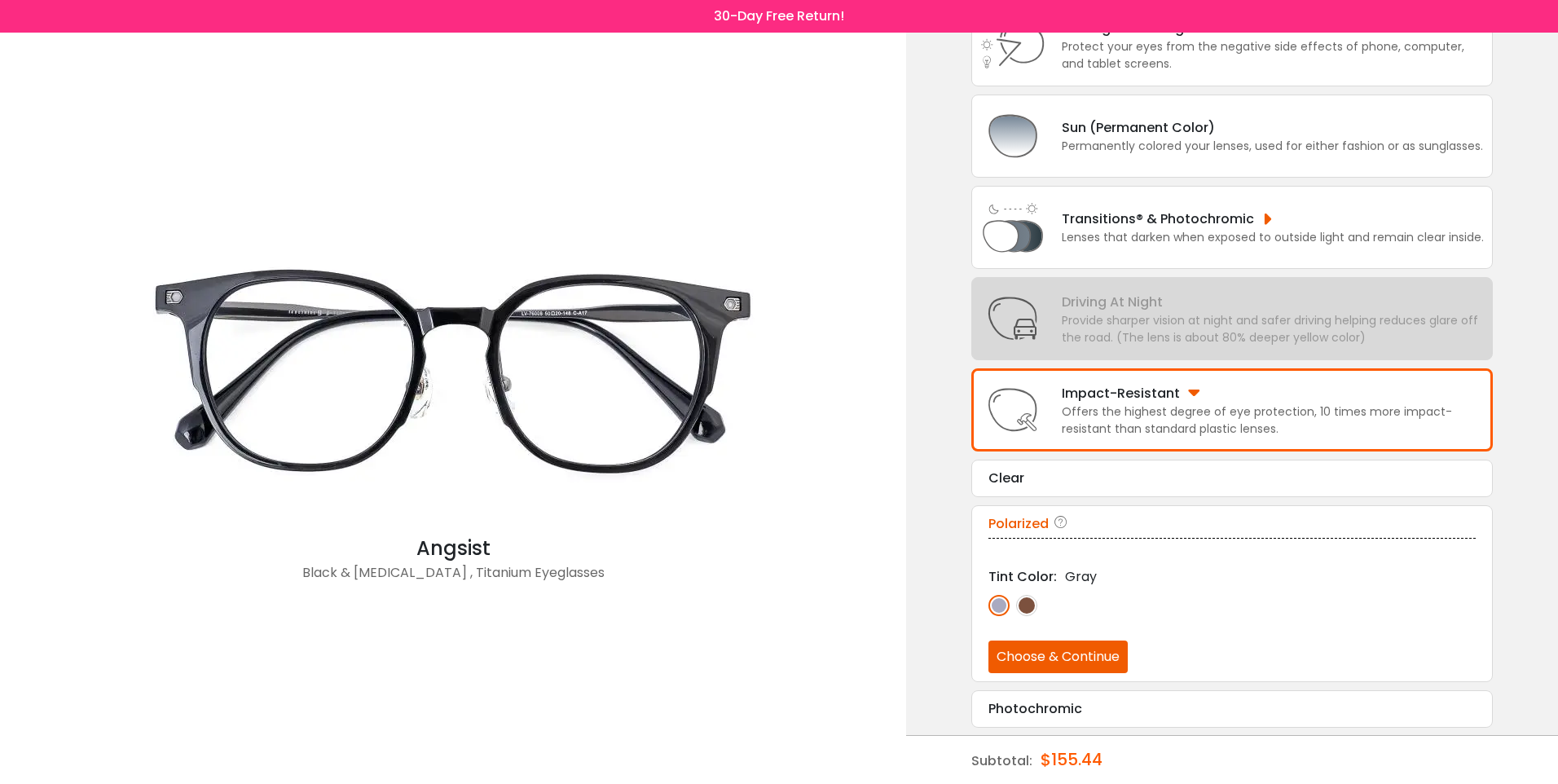
scroll to position [235, 0]
click at [1027, 603] on img at bounding box center [1027, 605] width 21 height 21
click at [1001, 603] on img at bounding box center [999, 605] width 21 height 21
click at [1093, 476] on div "Clear" at bounding box center [1232, 477] width 487 height 20
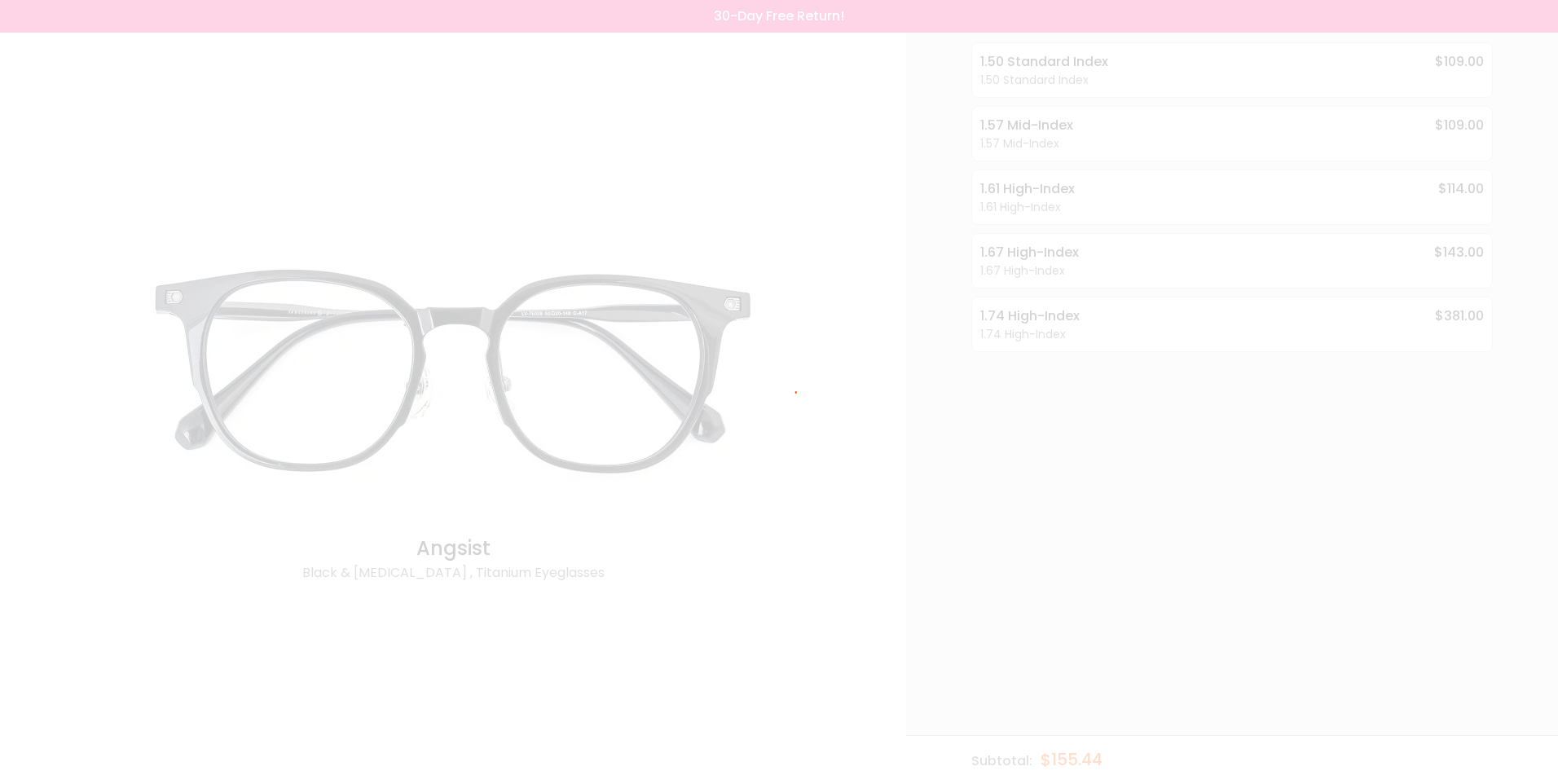
scroll to position [0, 0]
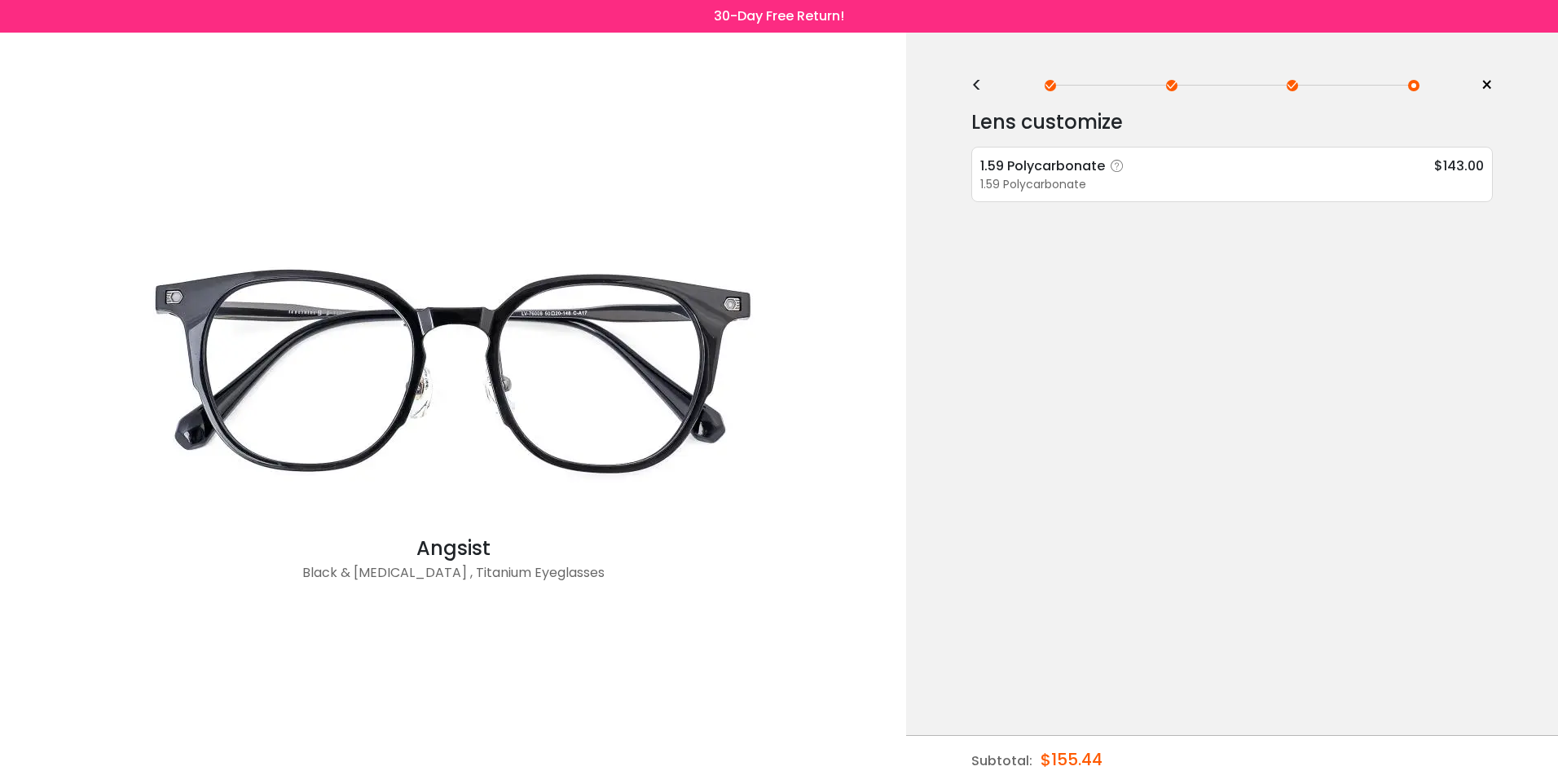
click at [1159, 177] on div "1.59 Polycarbonate" at bounding box center [1232, 184] width 504 height 17
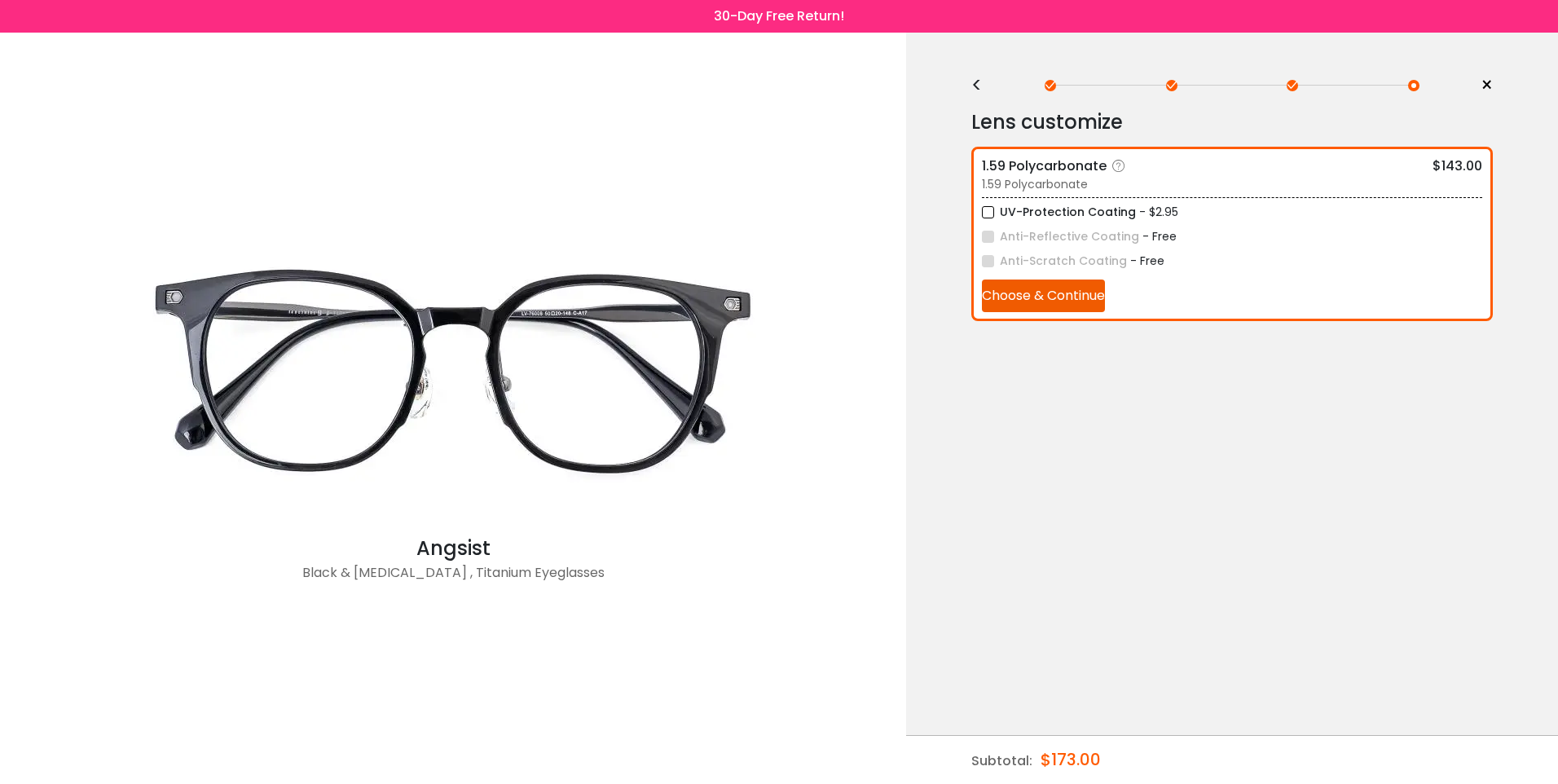
click at [989, 214] on label "UV-Protection Coating" at bounding box center [1059, 212] width 154 height 21
click at [1024, 303] on button "Choose & Continue" at bounding box center [1043, 295] width 123 height 32
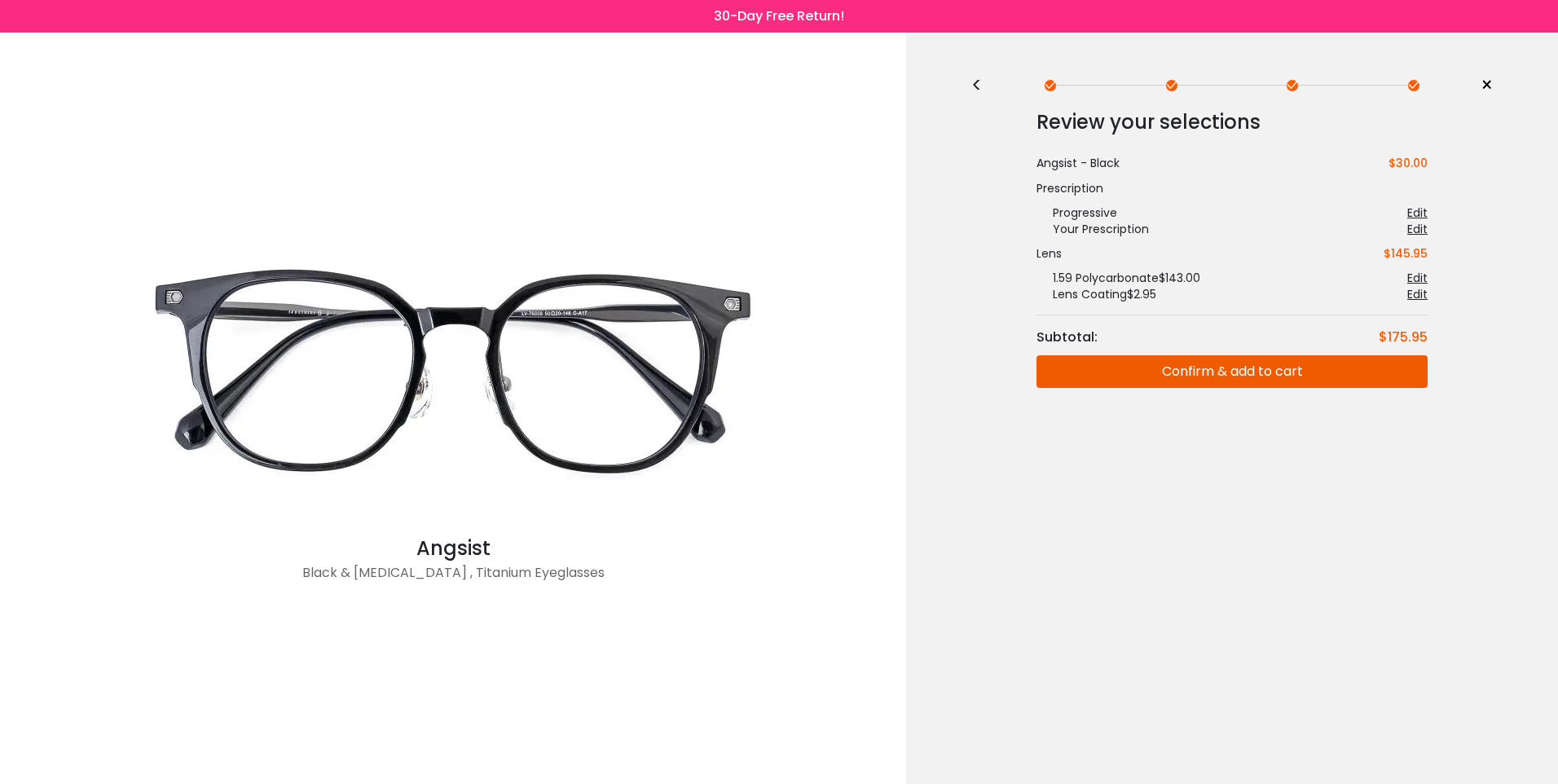
click at [972, 86] on div "<" at bounding box center [983, 85] width 24 height 13
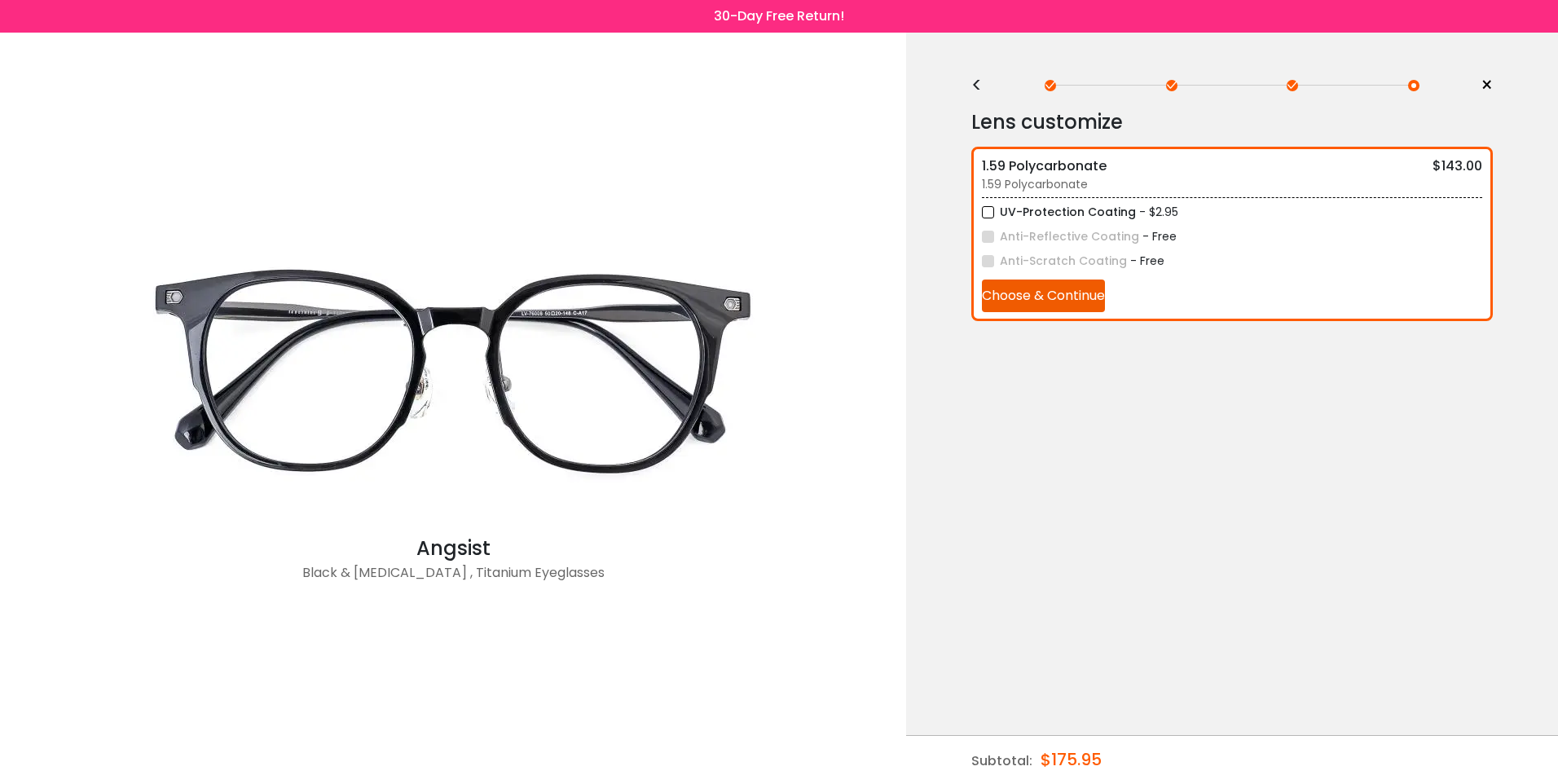
click at [972, 86] on div "<" at bounding box center [983, 85] width 24 height 13
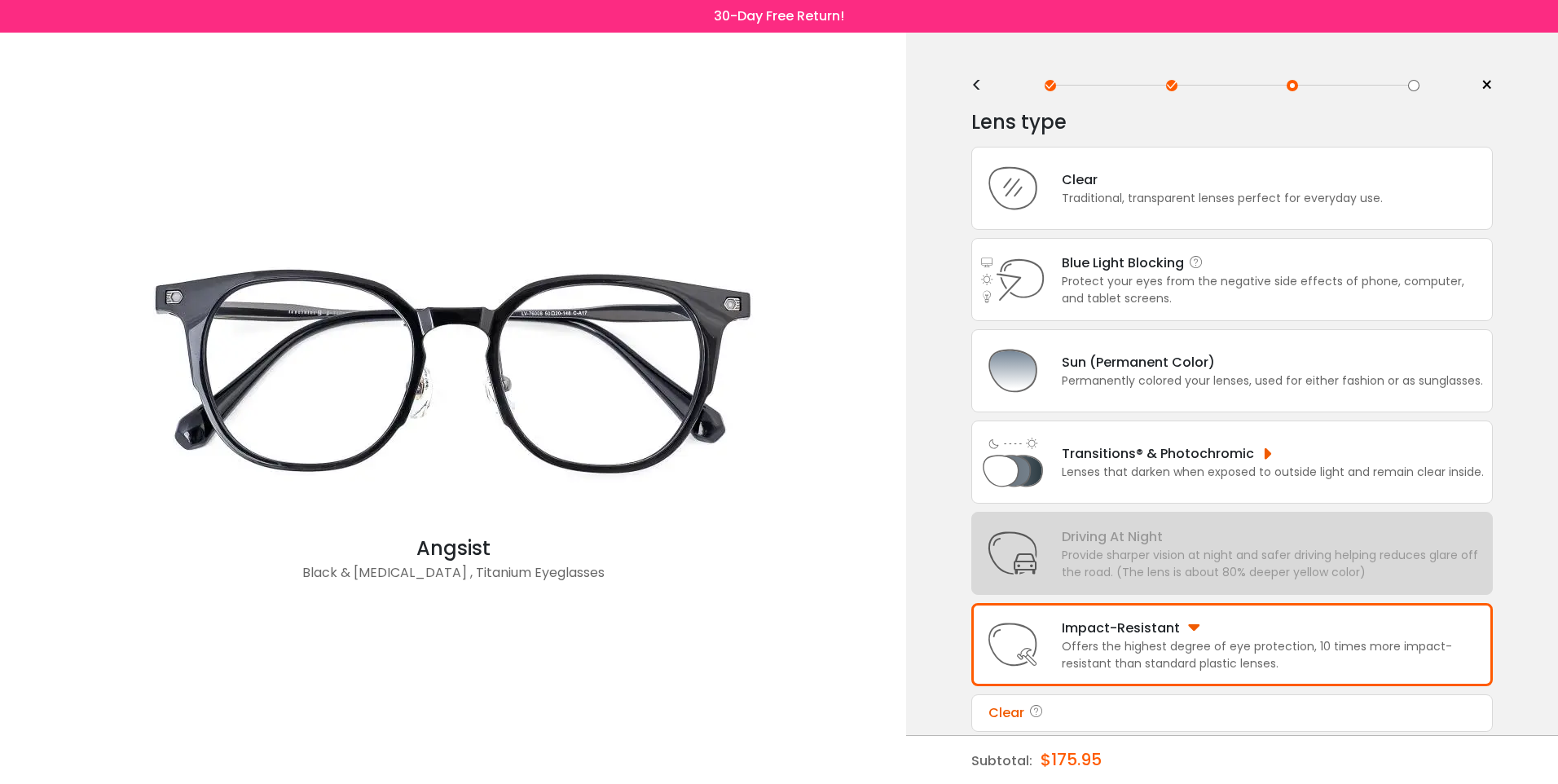
click at [1236, 281] on div "Protect your eyes from the negative side effects of phone, computer, and tablet…" at bounding box center [1273, 290] width 423 height 34
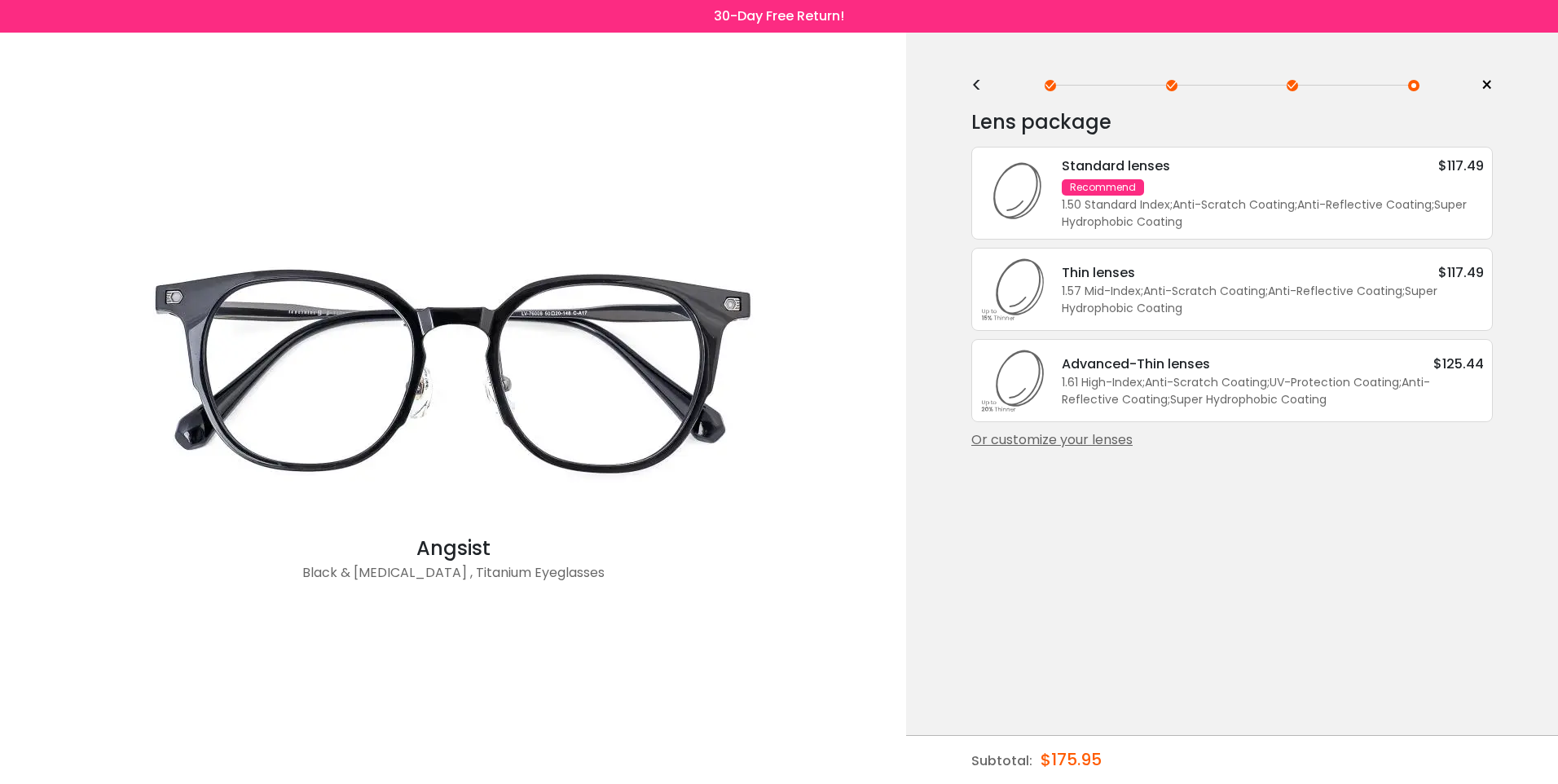
click at [1240, 374] on div "1.61 High-Index ; Anti-Scratch Coating ; UV-Protection Coating ; Anti-Reflectiv…" at bounding box center [1273, 391] width 423 height 34
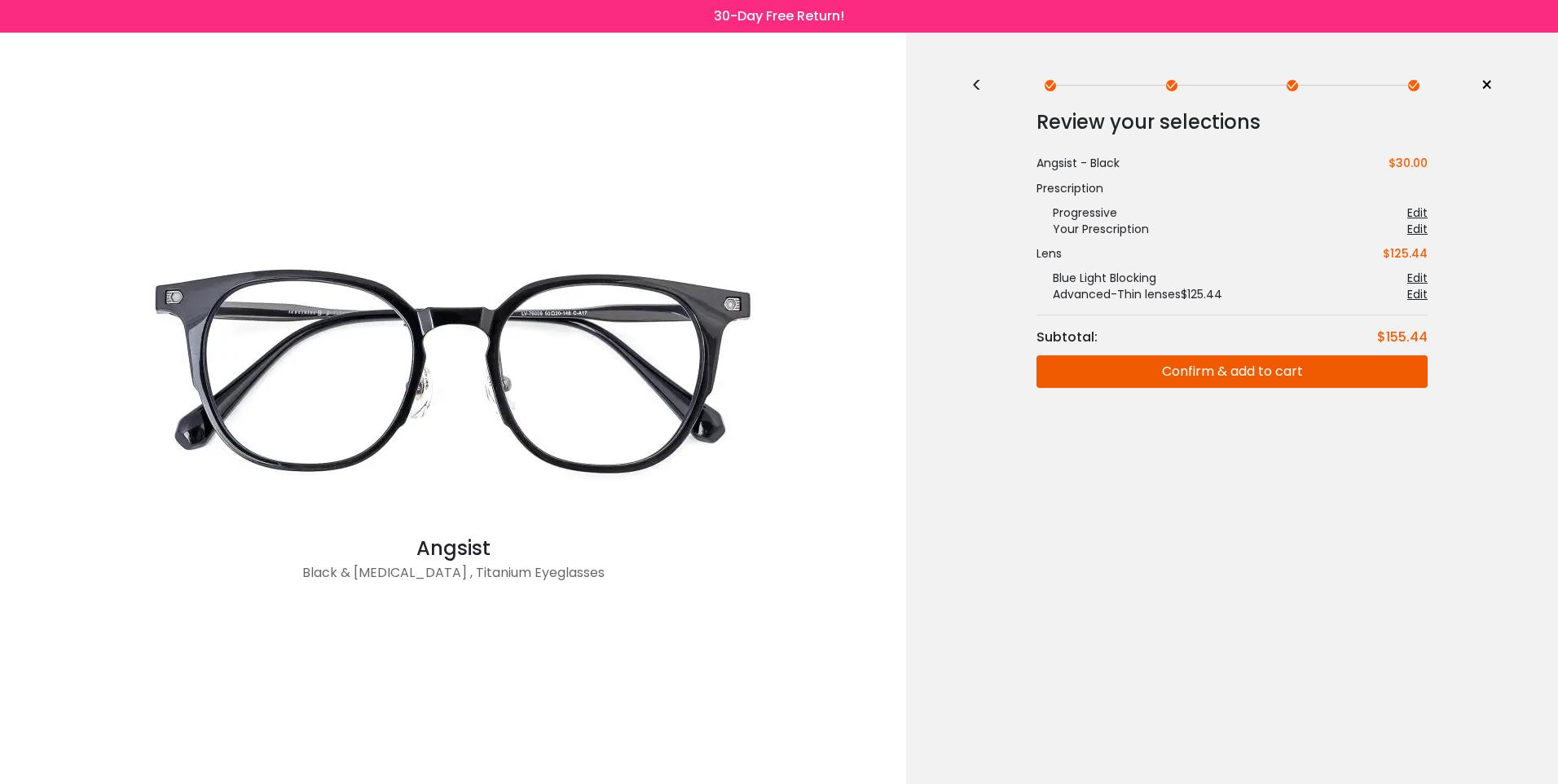
click at [979, 81] on div "<" at bounding box center [983, 85] width 24 height 13
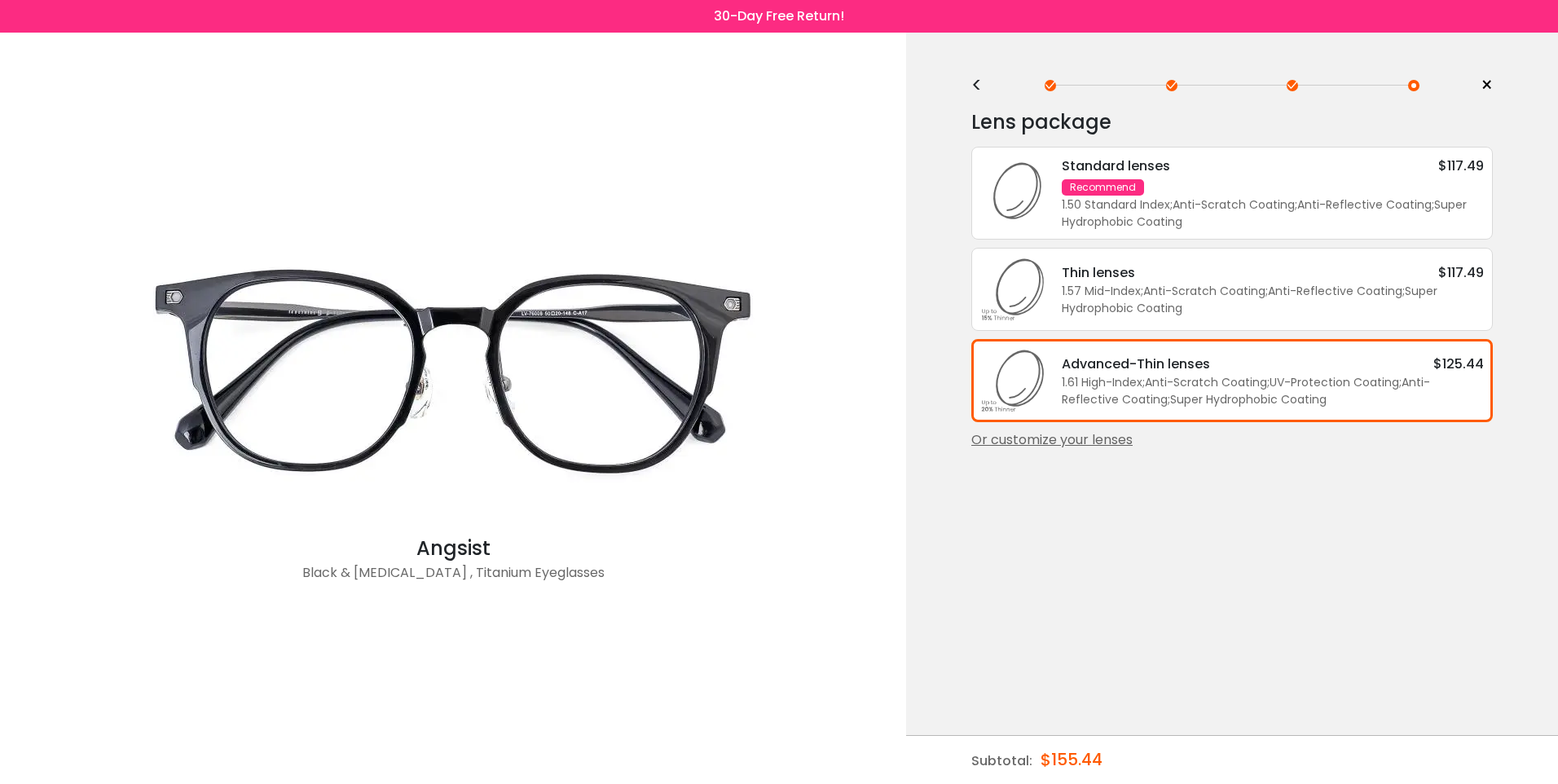
click at [979, 81] on div "<" at bounding box center [983, 85] width 24 height 13
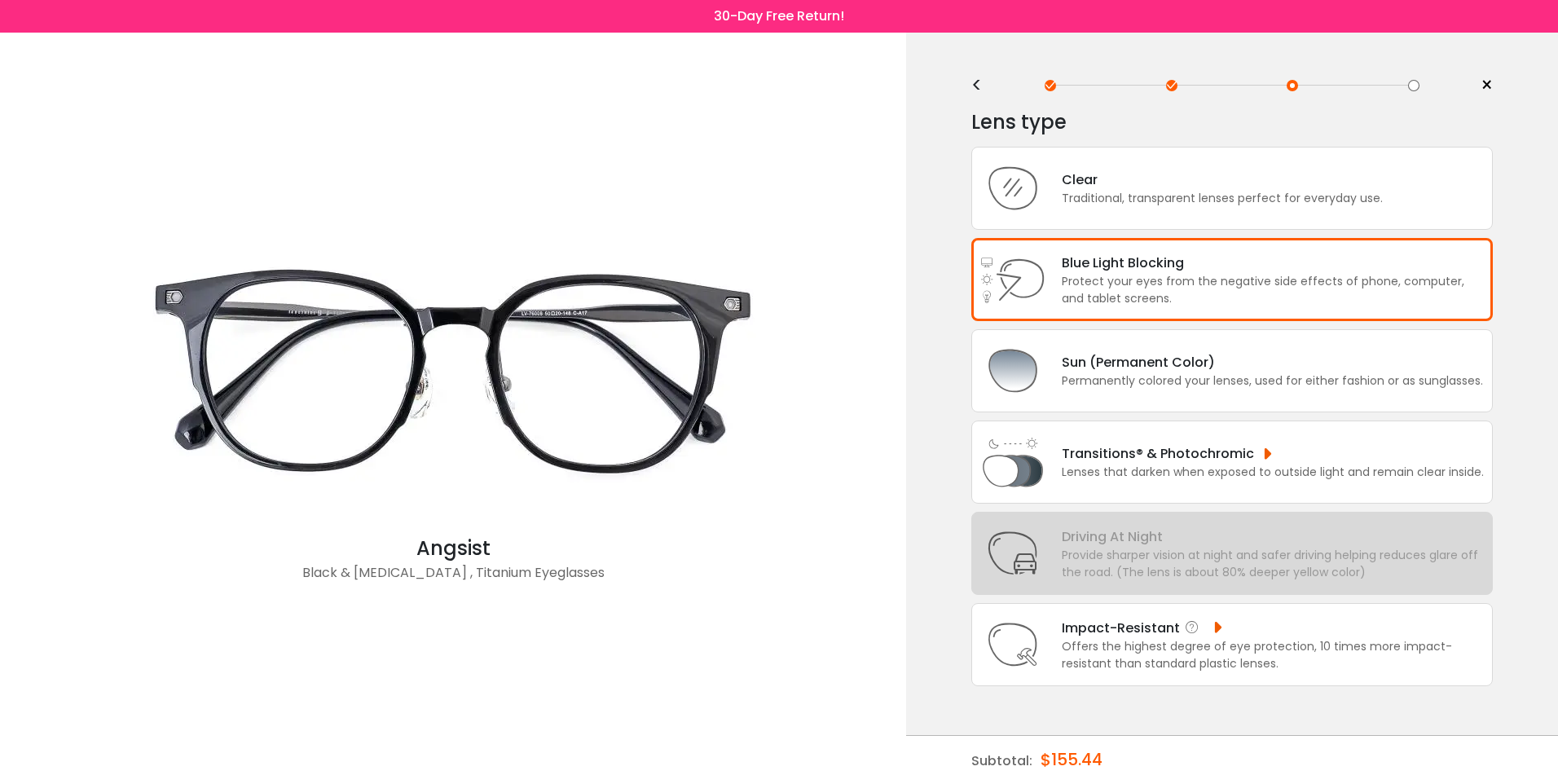
click at [1209, 648] on div "Offers the highest degree of eye protection, 10 times more impact-resistant tha…" at bounding box center [1273, 655] width 423 height 34
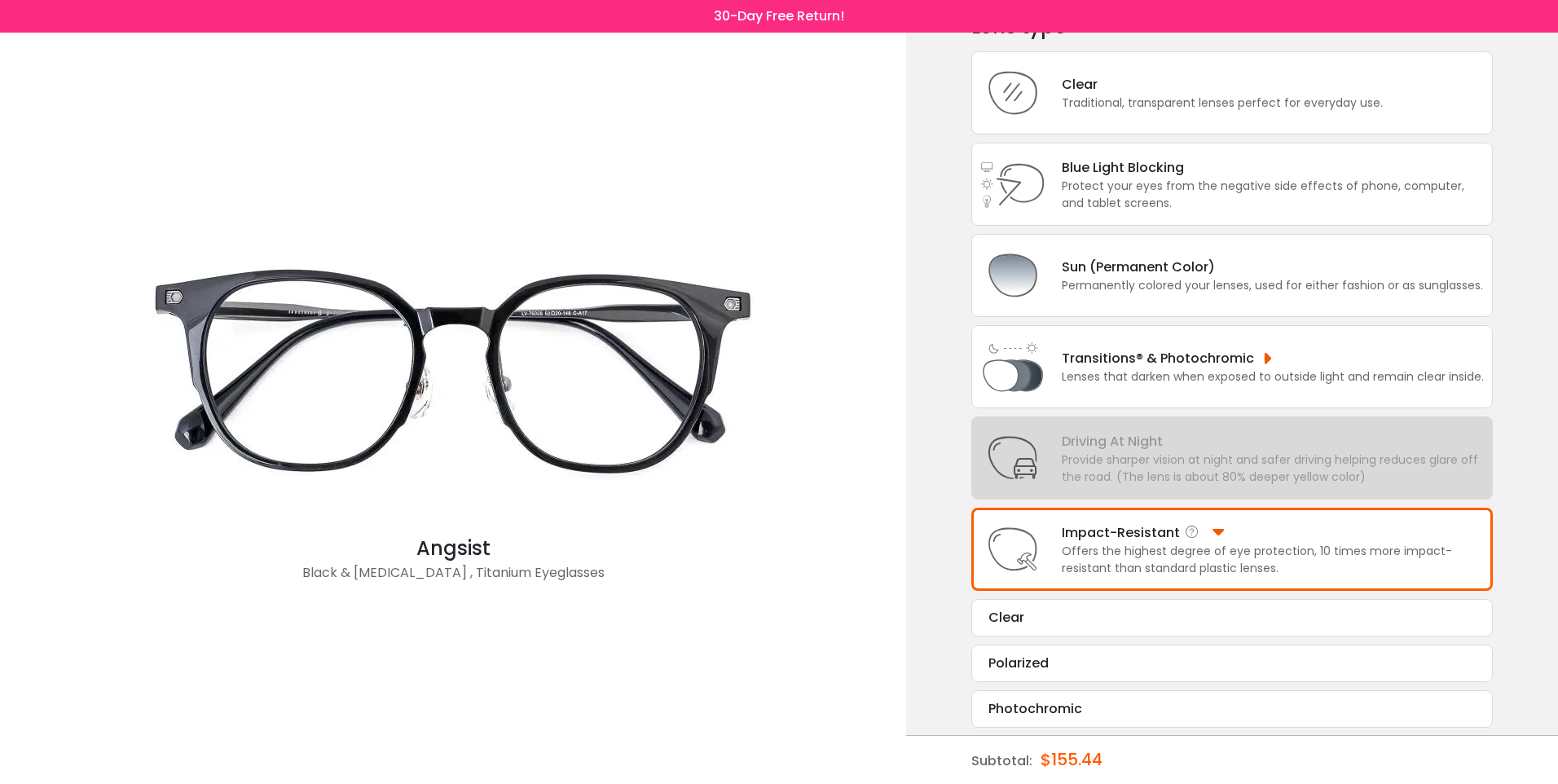
scroll to position [96, 0]
click at [1199, 610] on div "Clear" at bounding box center [1232, 617] width 487 height 20
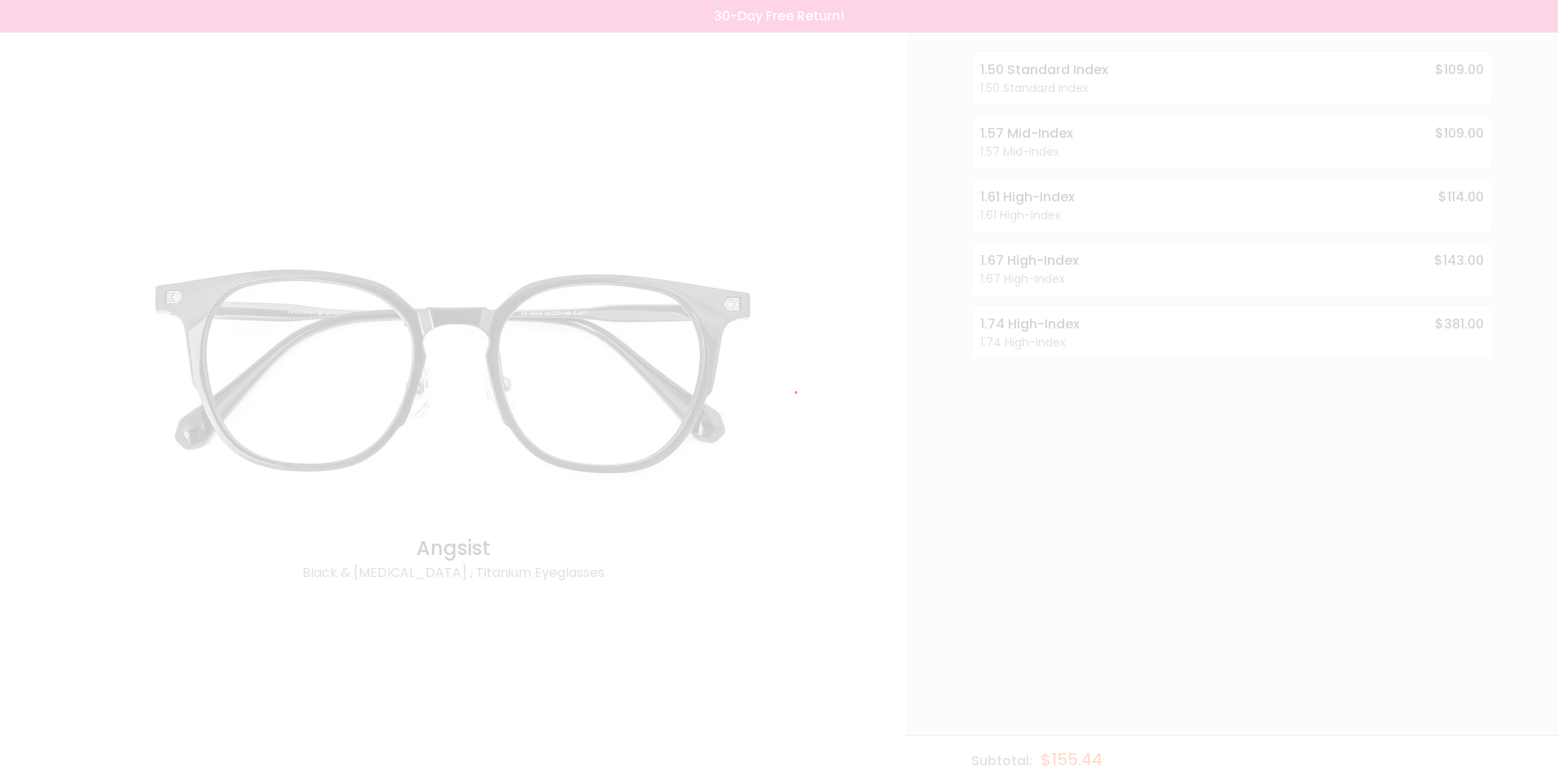
scroll to position [0, 0]
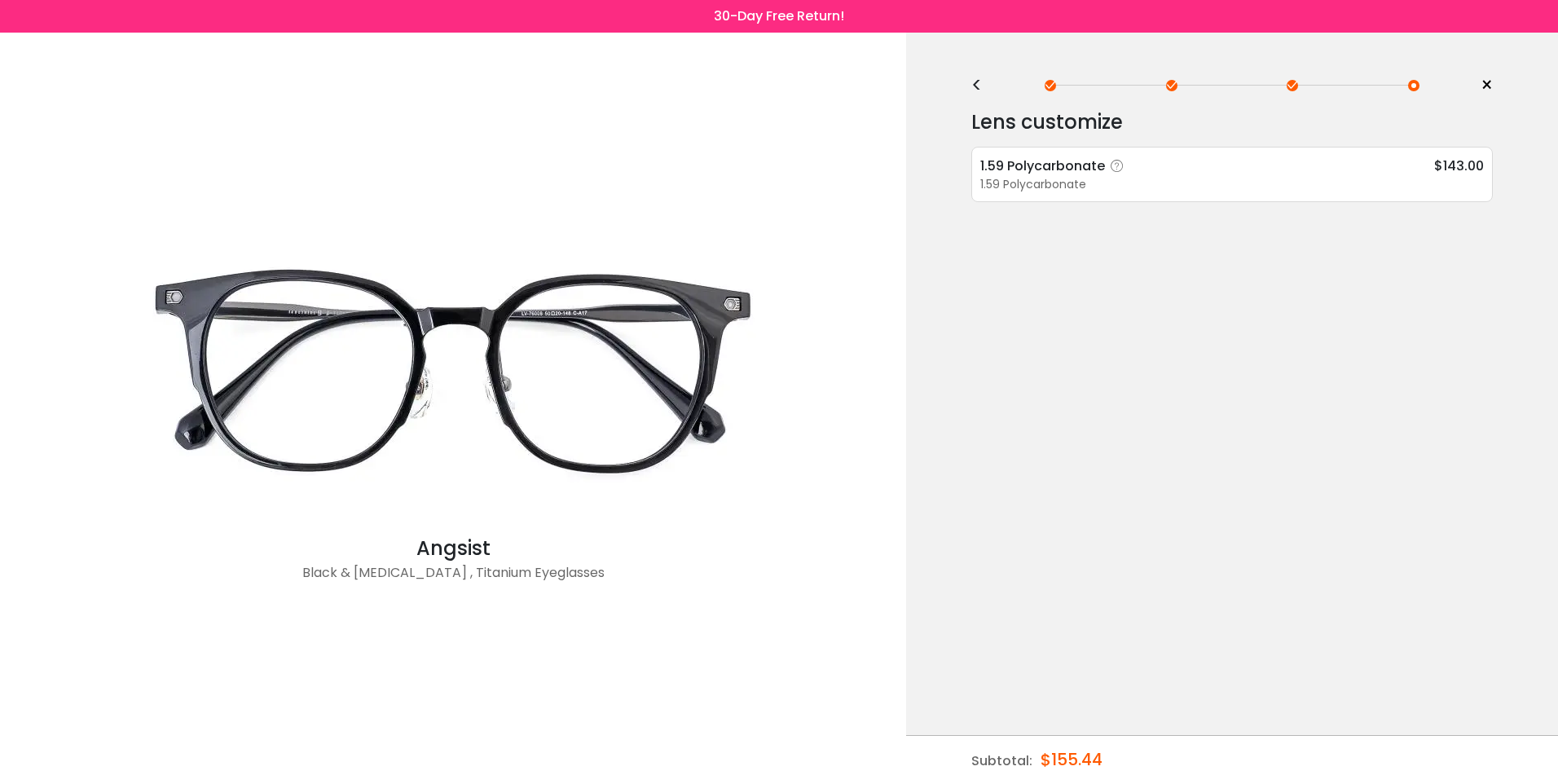
click at [1192, 184] on div "1.59 Polycarbonate" at bounding box center [1232, 184] width 504 height 17
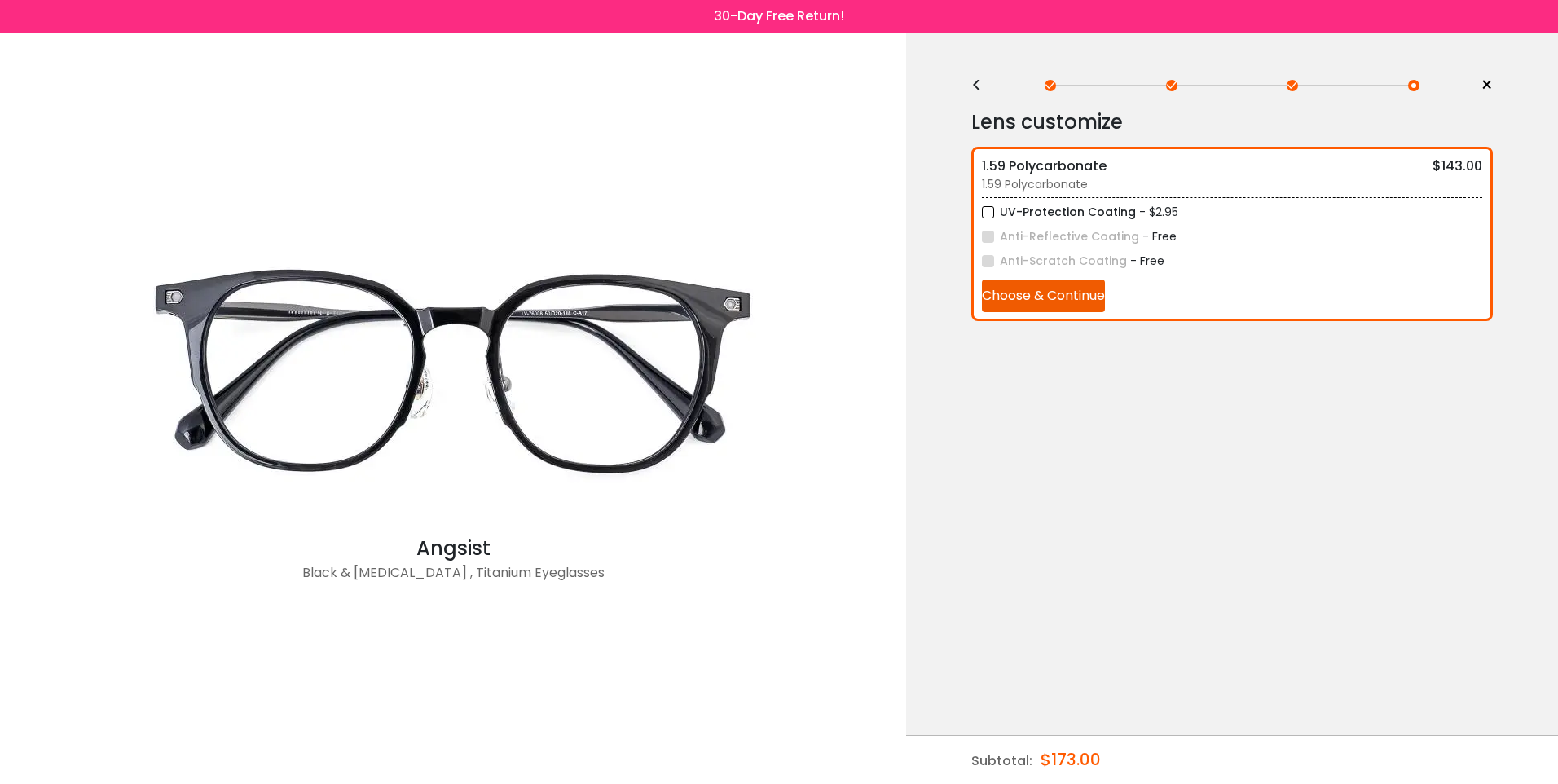
click at [975, 89] on div "<" at bounding box center [983, 85] width 24 height 13
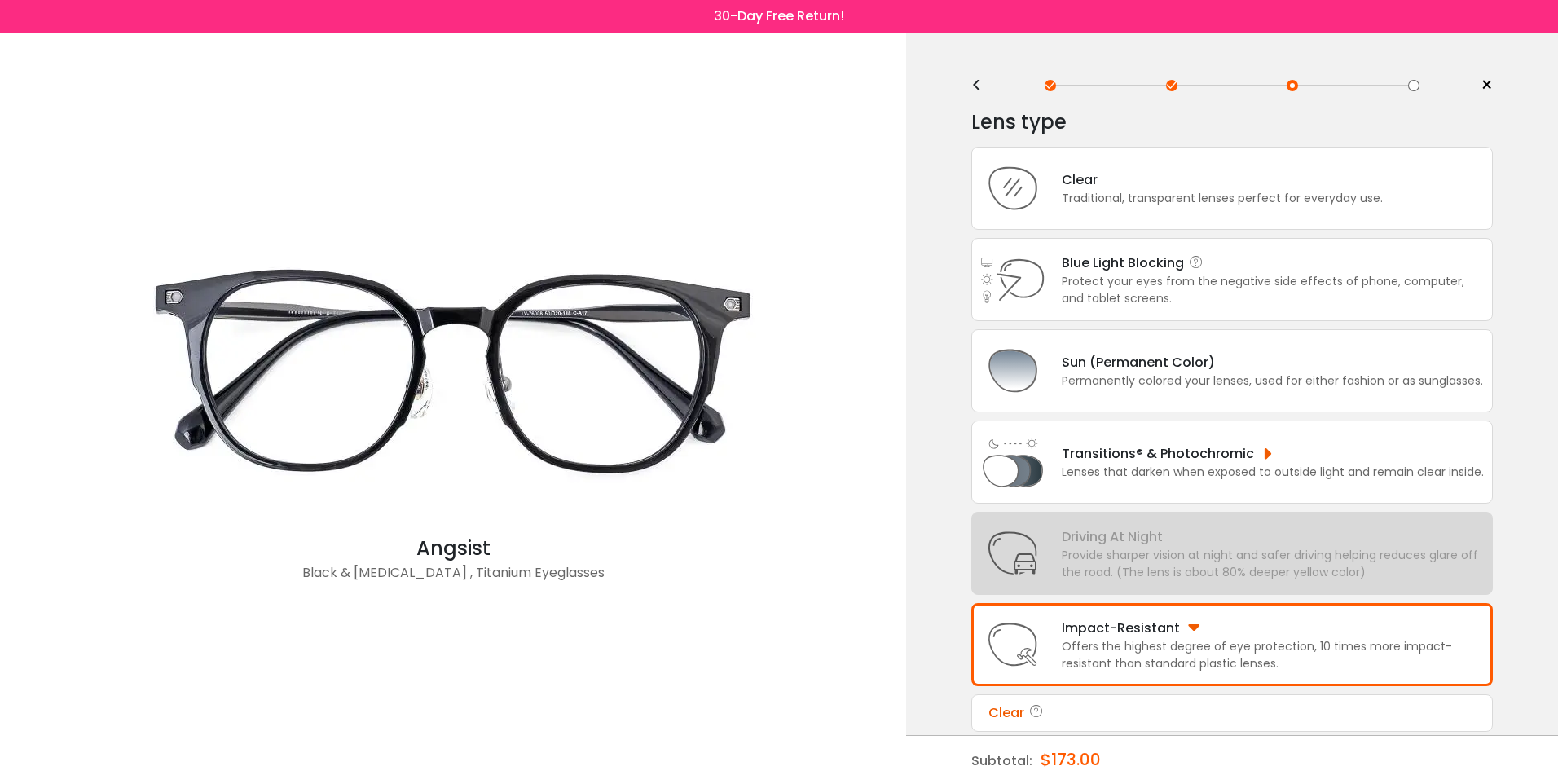
click at [1092, 273] on div "Protect your eyes from the negative side effects of phone, computer, and tablet…" at bounding box center [1273, 290] width 423 height 34
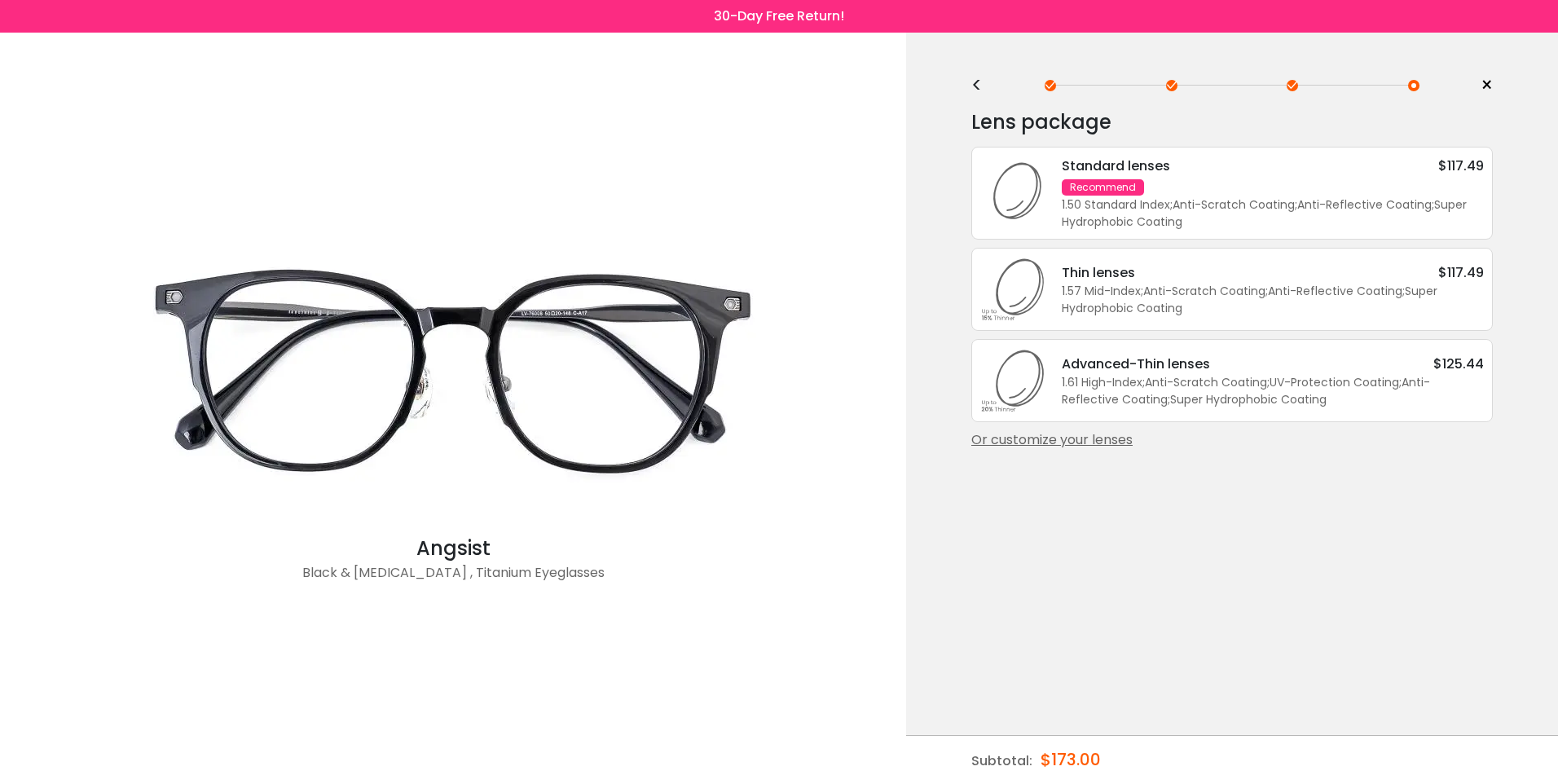
click at [1133, 377] on div "1.61 High-Index ; Anti-Scratch Coating ; UV-Protection Coating ; Anti-Reflectiv…" at bounding box center [1273, 391] width 423 height 34
